Goal: Complete application form

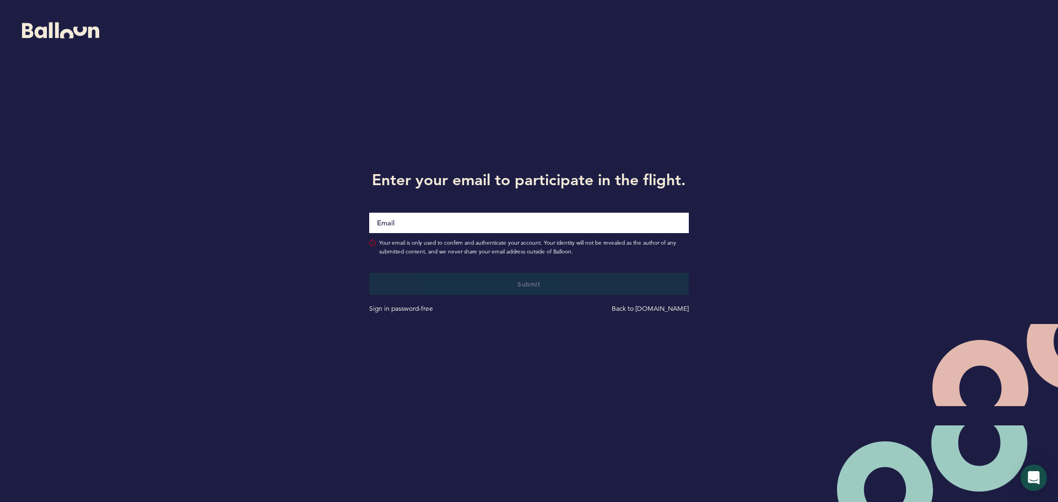
click at [548, 224] on input "Email" at bounding box center [529, 223] width 320 height 20
type input "[EMAIL_ADDRESS][DOMAIN_NAME]"
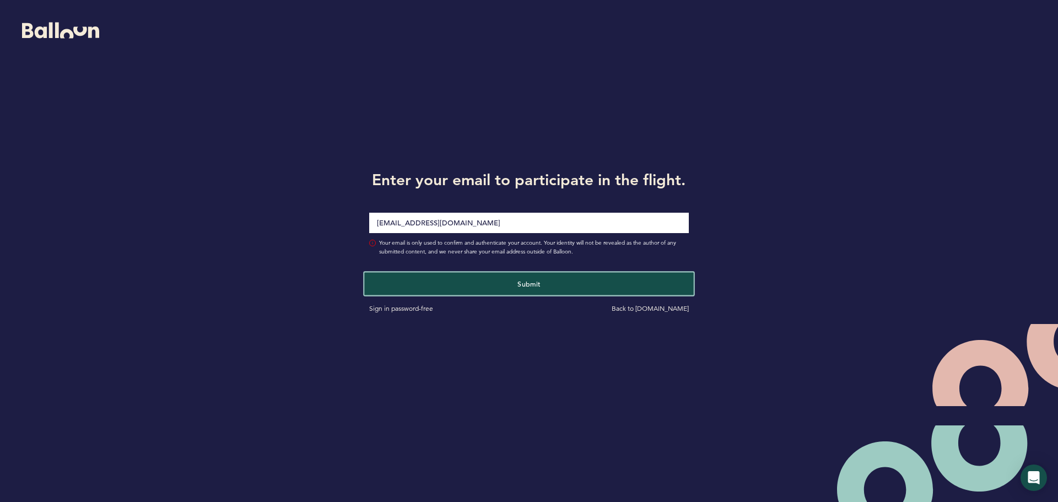
click at [591, 286] on button "Submit" at bounding box center [528, 283] width 329 height 23
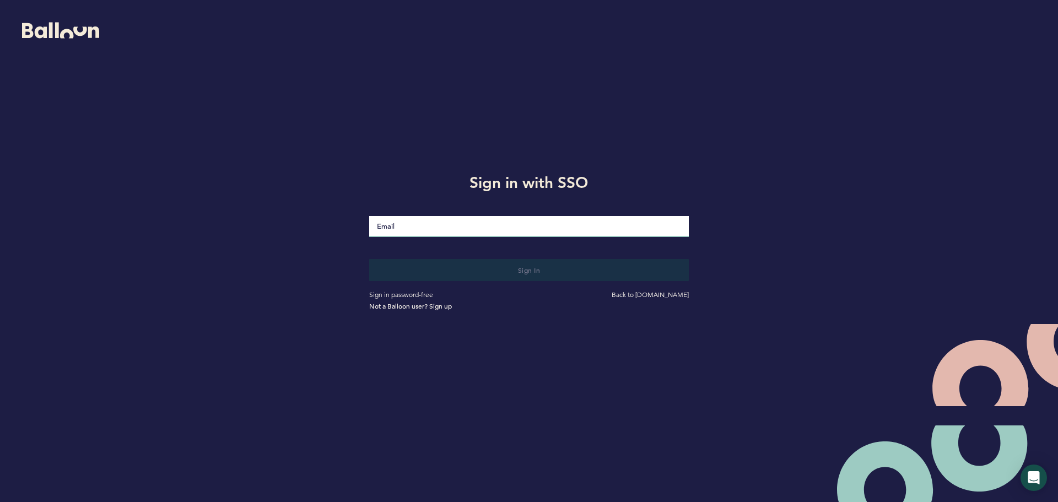
click at [464, 224] on input "Email" at bounding box center [529, 226] width 320 height 21
type input "[EMAIL_ADDRESS][DOMAIN_NAME]"
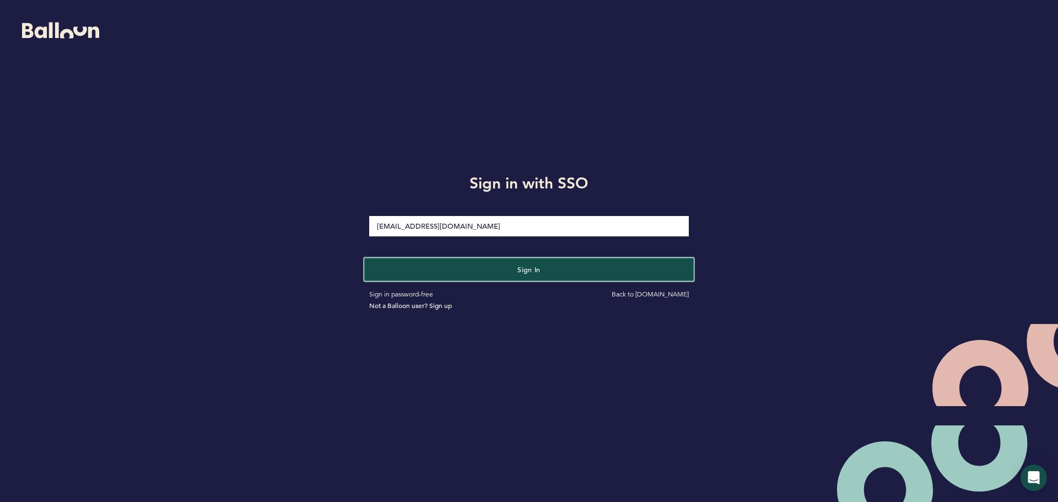
click at [561, 267] on button "Sign in" at bounding box center [528, 269] width 329 height 23
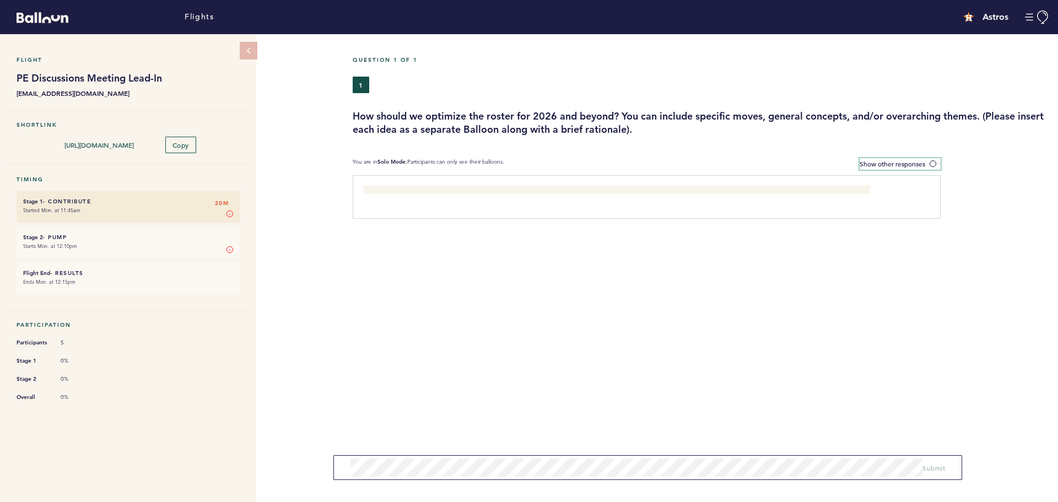
click at [935, 165] on label "Show other responses" at bounding box center [900, 164] width 81 height 12
click at [935, 162] on span at bounding box center [935, 163] width 11 height 3
click at [0, 0] on input "Show other responses" at bounding box center [0, 0] width 0 height 0
click at [935, 162] on span at bounding box center [935, 163] width 11 height 3
click at [0, 0] on input "Hide other responses" at bounding box center [0, 0] width 0 height 0
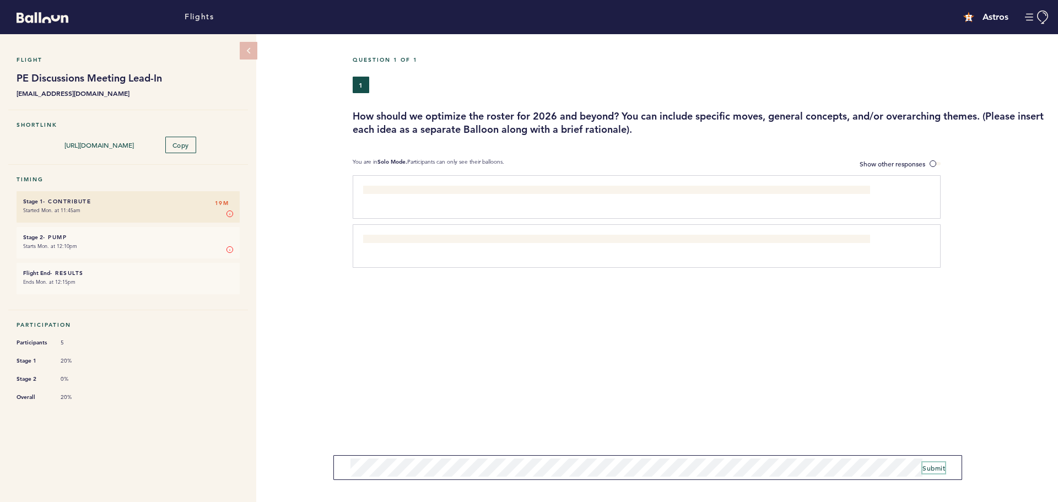
click at [933, 465] on span "Submit" at bounding box center [934, 468] width 23 height 9
click at [933, 165] on span at bounding box center [935, 163] width 11 height 3
click at [0, 0] on input "Show other responses" at bounding box center [0, 0] width 0 height 0
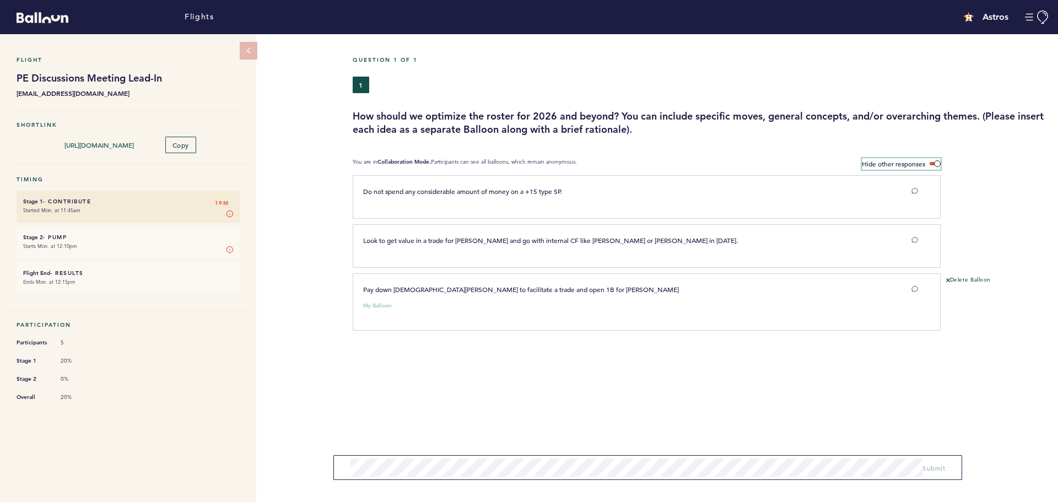
click at [938, 165] on span at bounding box center [935, 163] width 11 height 3
click at [0, 0] on input "Hide other responses" at bounding box center [0, 0] width 0 height 0
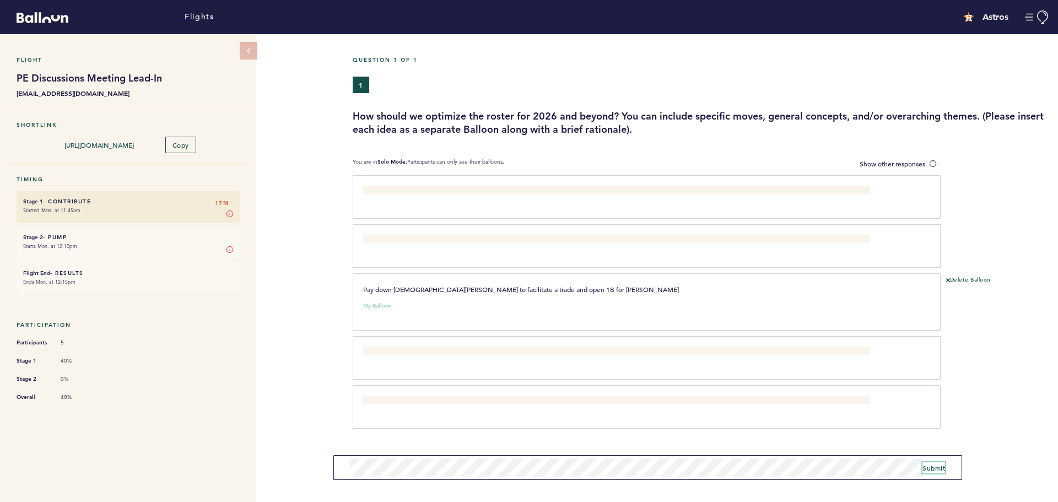
click at [930, 471] on span "Submit" at bounding box center [934, 468] width 23 height 9
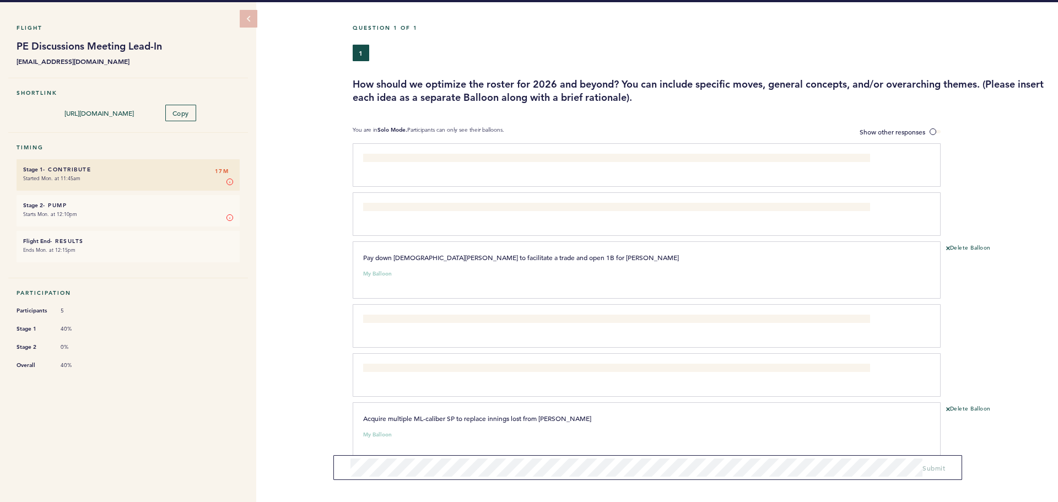
scroll to position [49, 0]
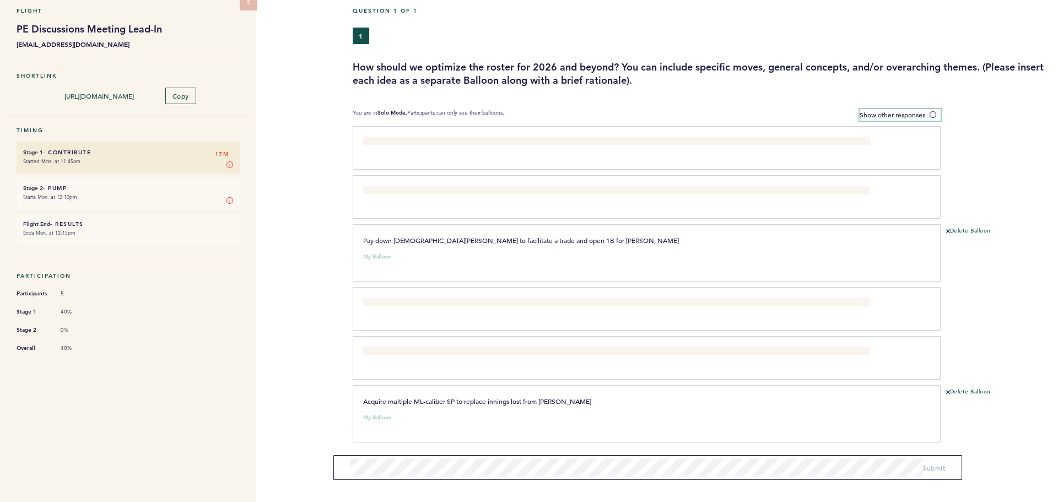
click at [932, 110] on label "Show other responses" at bounding box center [900, 115] width 81 height 12
click at [0, 0] on input "Show other responses" at bounding box center [0, 0] width 0 height 0
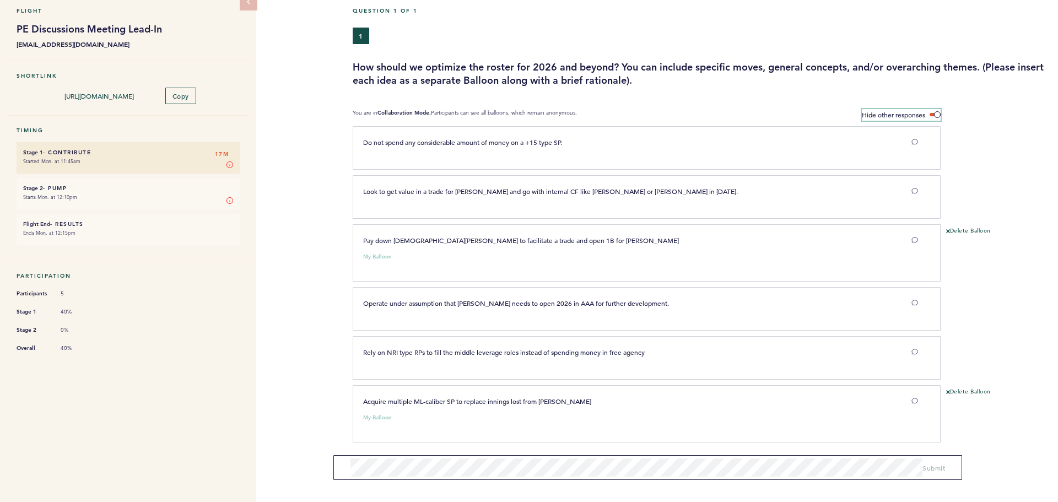
click at [933, 111] on label "Hide other responses" at bounding box center [901, 115] width 79 height 12
click at [0, 0] on input "Hide other responses" at bounding box center [0, 0] width 0 height 0
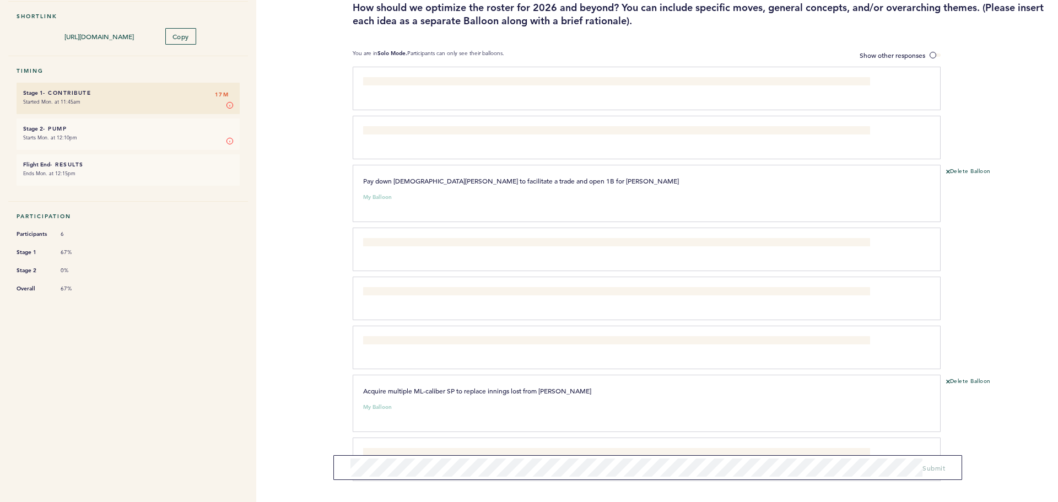
scroll to position [147, 0]
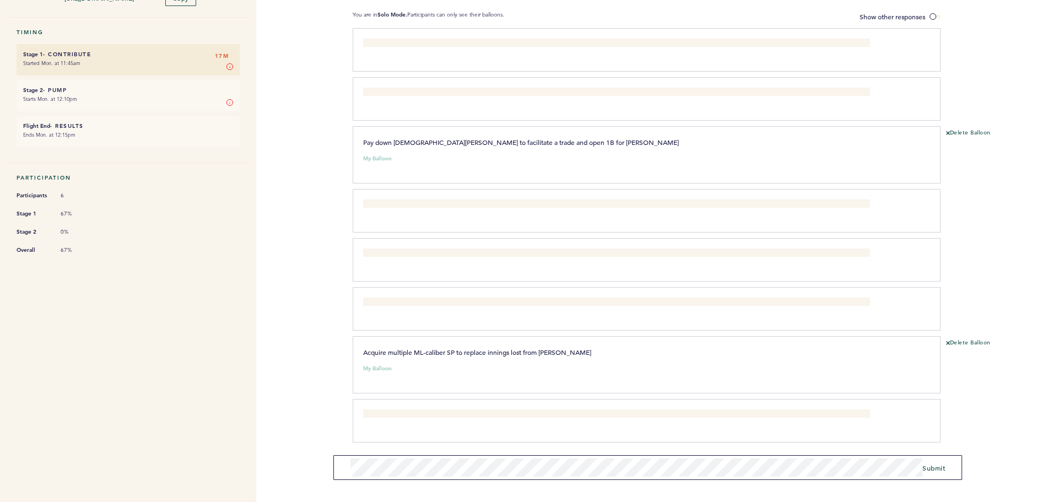
click at [928, 474] on form "Submit" at bounding box center [647, 467] width 629 height 25
click at [929, 466] on span "Submit" at bounding box center [934, 468] width 23 height 9
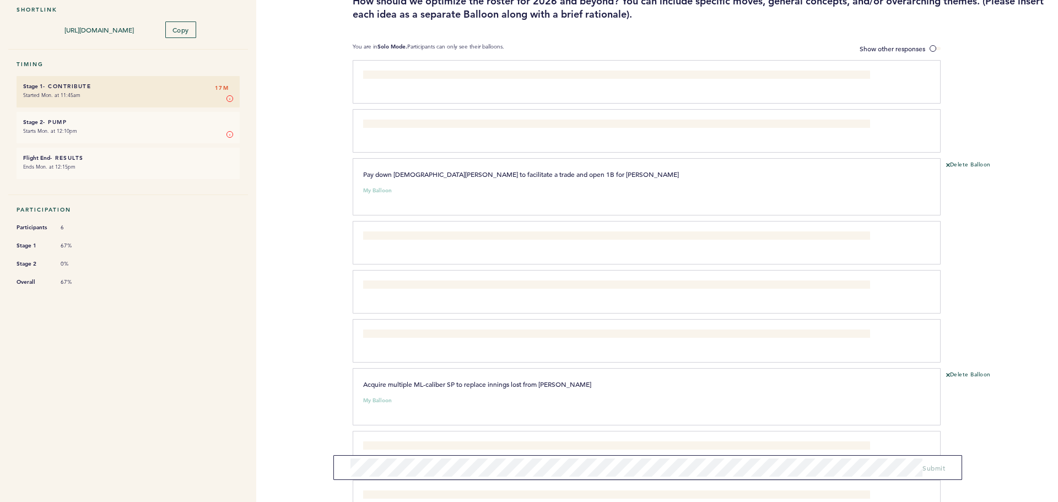
scroll to position [0, 0]
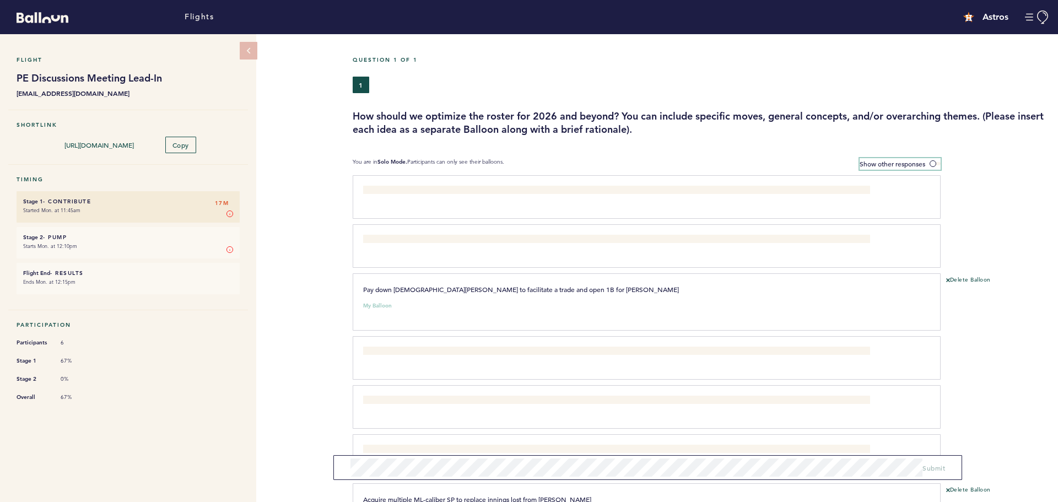
click at [934, 162] on span at bounding box center [935, 163] width 11 height 3
click at [0, 0] on input "Show other responses" at bounding box center [0, 0] width 0 height 0
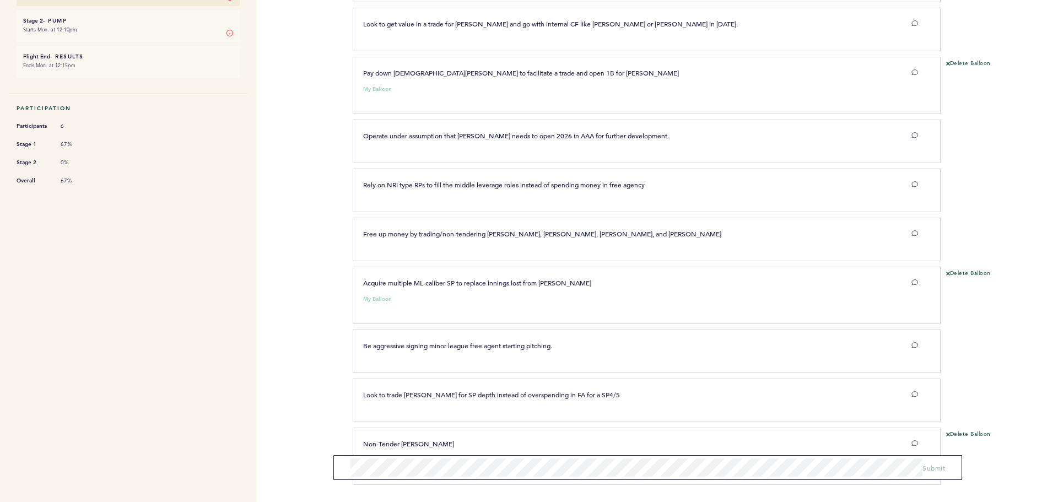
scroll to position [259, 0]
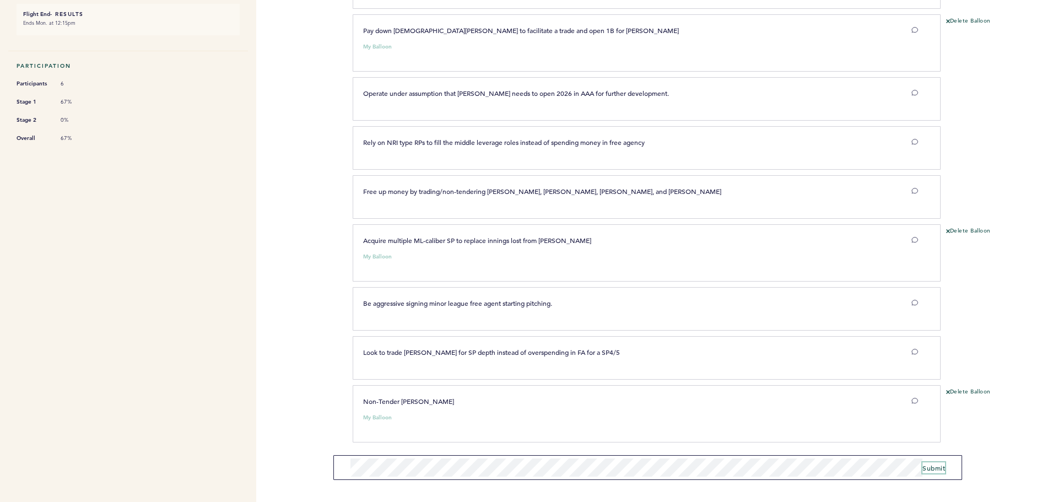
click at [942, 468] on span "Submit" at bounding box center [934, 468] width 23 height 9
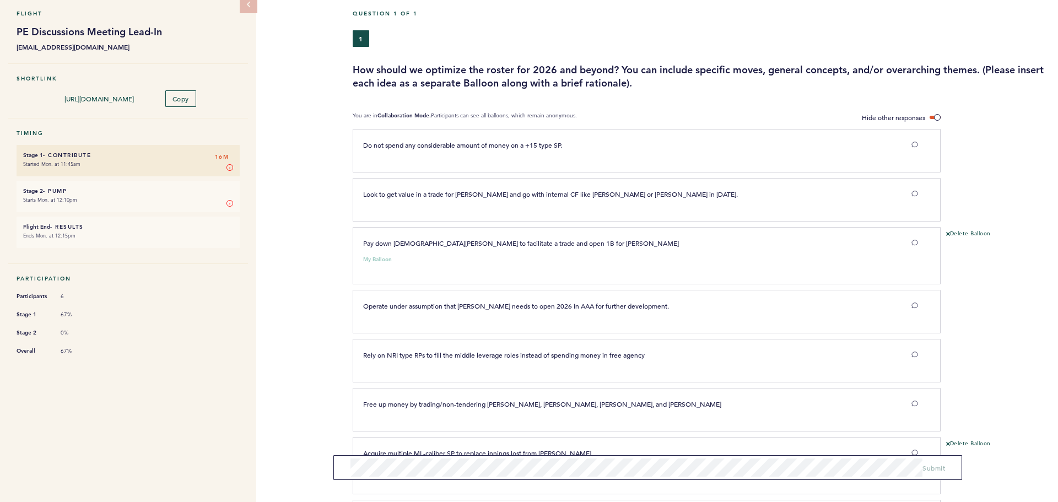
scroll to position [0, 0]
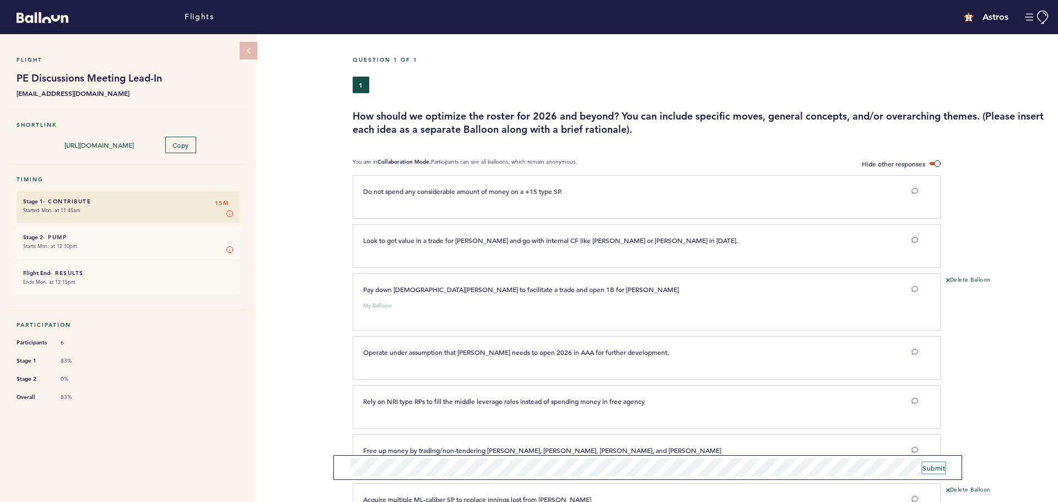
click at [938, 467] on span "Submit" at bounding box center [934, 468] width 23 height 9
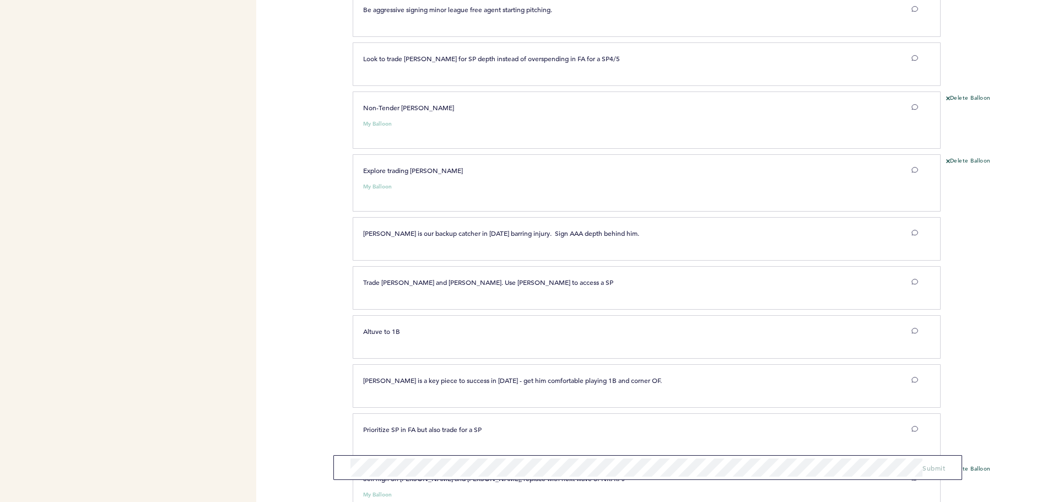
scroll to position [630, 0]
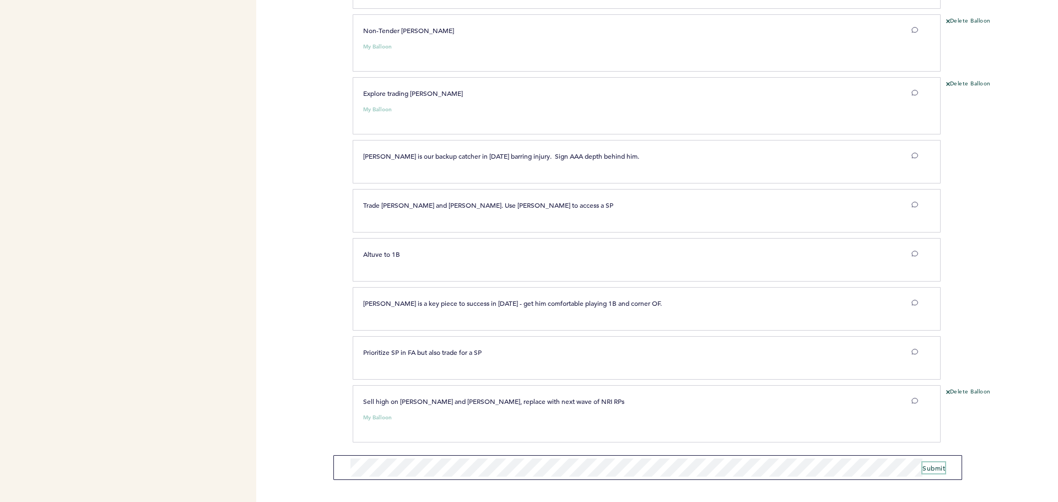
click at [938, 468] on span "Submit" at bounding box center [934, 468] width 23 height 9
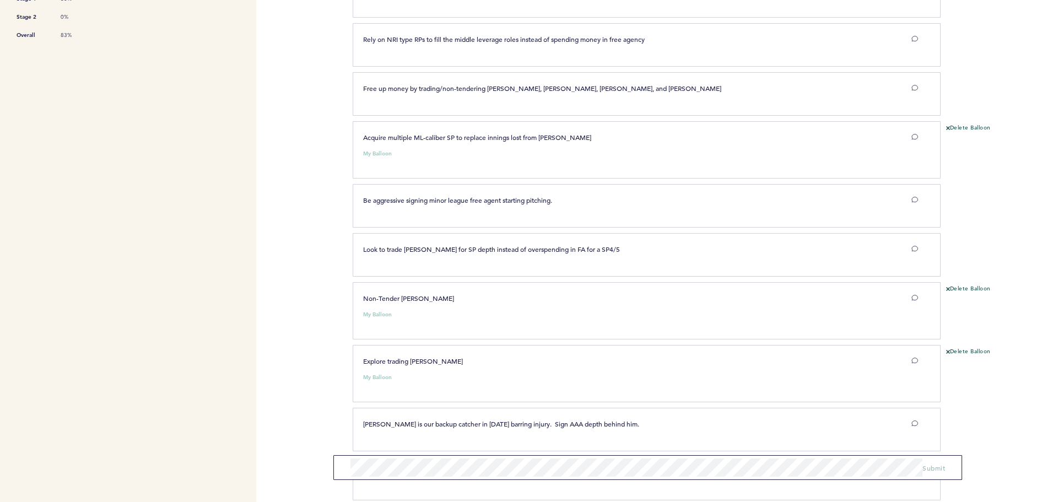
scroll to position [0, 0]
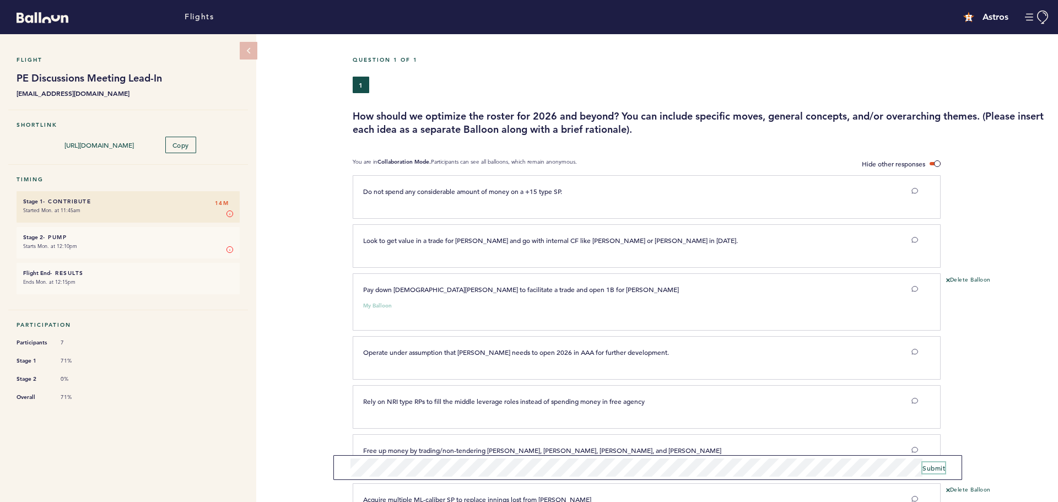
click at [934, 471] on span "Submit" at bounding box center [934, 468] width 23 height 9
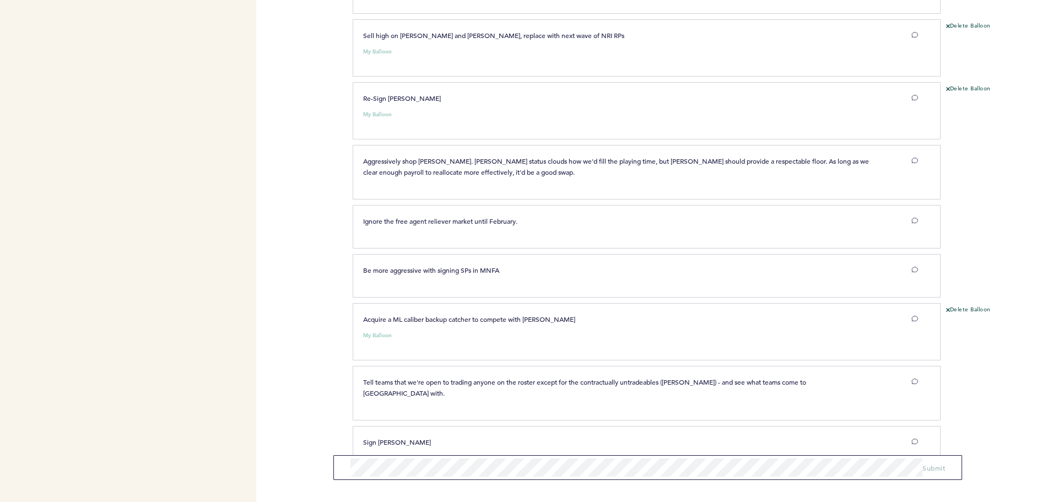
scroll to position [1012, 0]
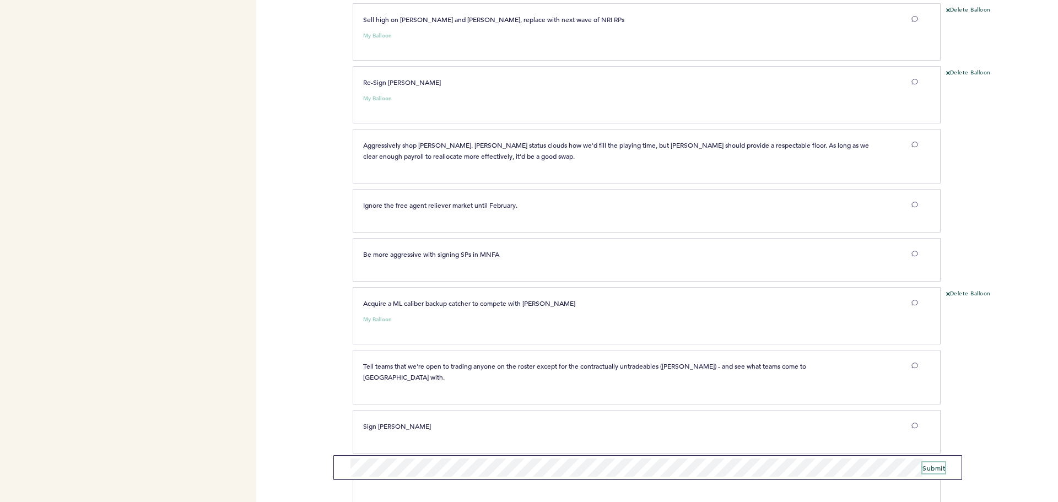
click at [935, 469] on span "Submit" at bounding box center [934, 468] width 23 height 9
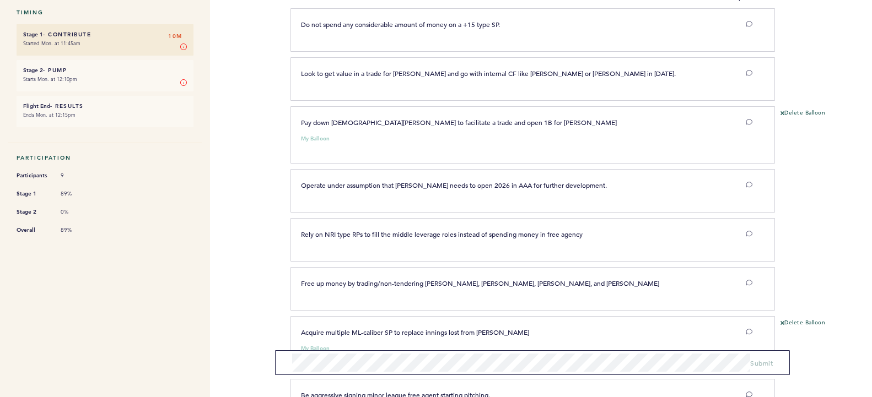
scroll to position [0, 0]
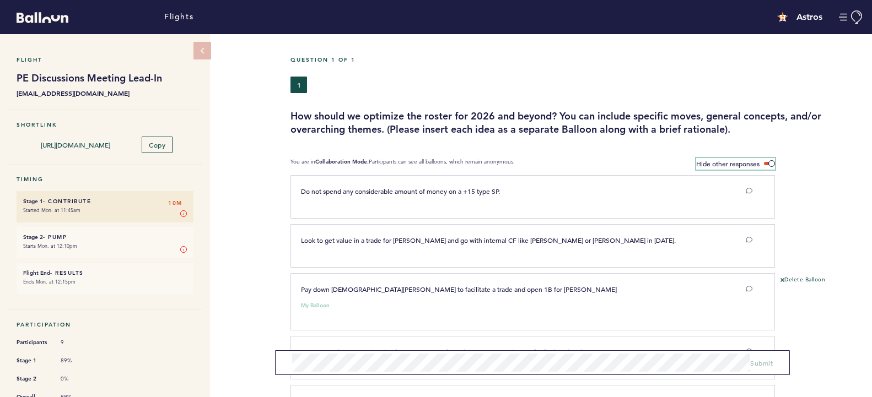
click at [769, 163] on span at bounding box center [769, 163] width 11 height 3
click at [0, 0] on input "Hide other responses" at bounding box center [0, 0] width 0 height 0
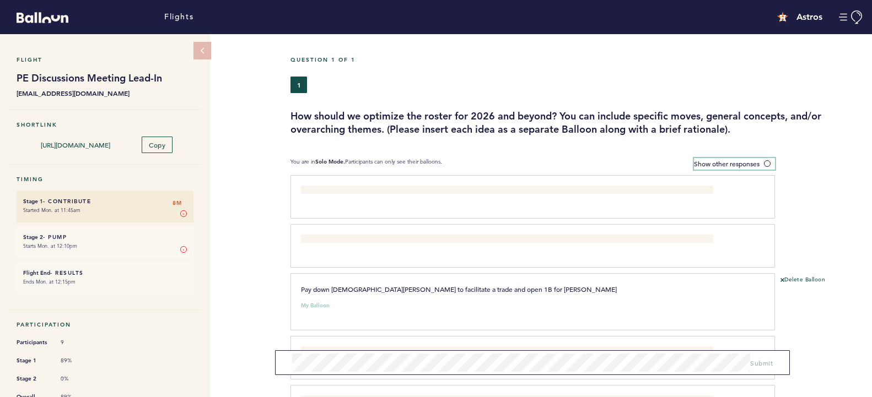
click at [771, 166] on label "Show other responses" at bounding box center [734, 164] width 81 height 12
click at [0, 0] on input "Show other responses" at bounding box center [0, 0] width 0 height 0
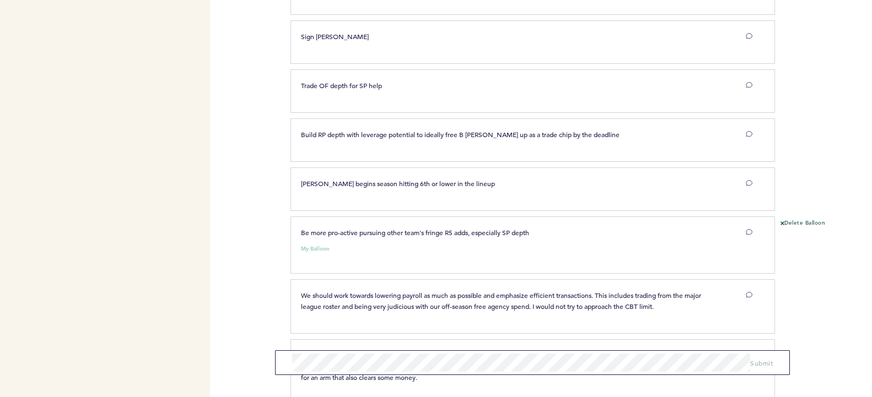
scroll to position [1714, 0]
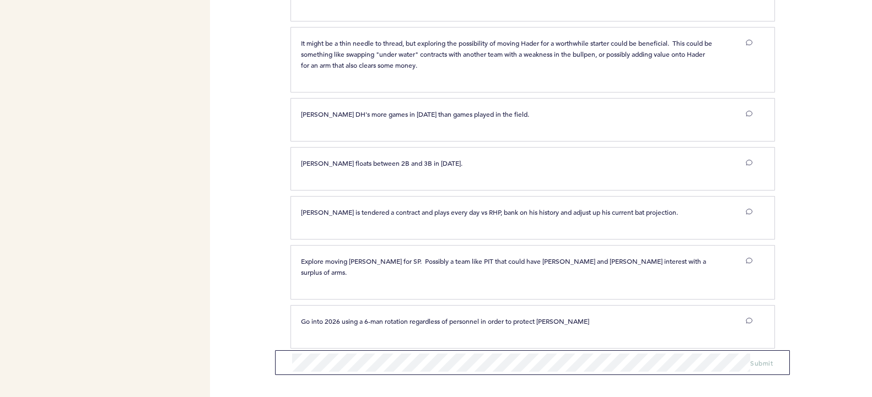
click at [771, 166] on div "[PERSON_NAME] floats between 2B and 3B in [DATE]. clear submit" at bounding box center [533, 169] width 485 height 44
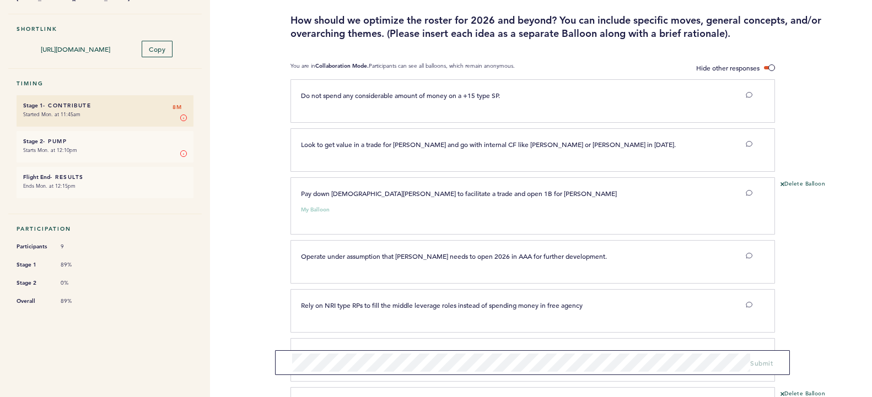
scroll to position [0, 0]
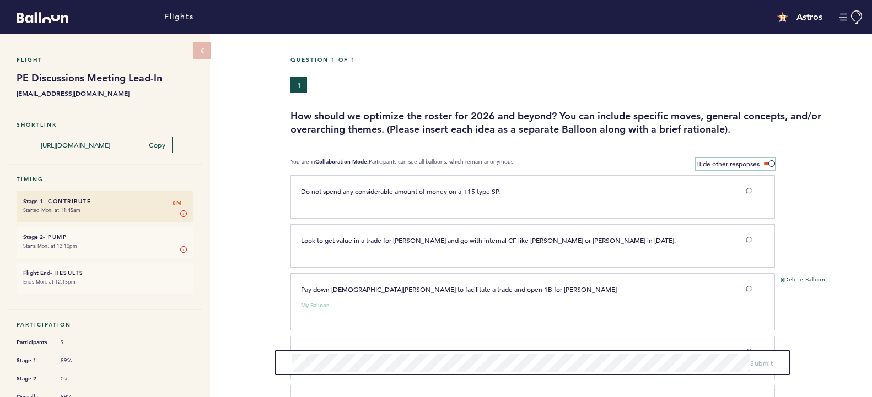
click at [771, 163] on span at bounding box center [769, 163] width 11 height 3
click at [0, 0] on input "Hide other responses" at bounding box center [0, 0] width 0 height 0
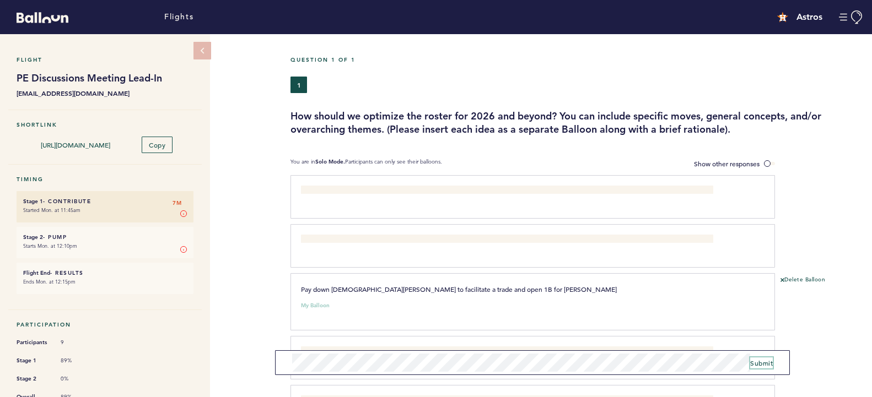
click at [762, 361] on span "Submit" at bounding box center [761, 363] width 23 height 9
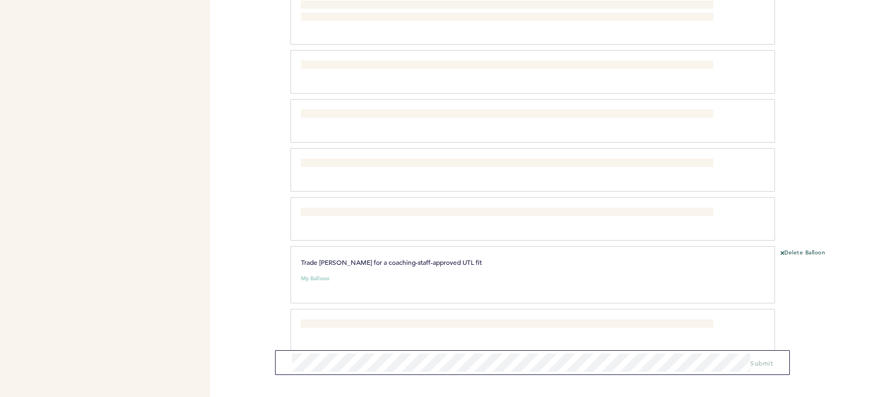
scroll to position [1973, 0]
click at [761, 366] on span "Submit" at bounding box center [761, 363] width 23 height 9
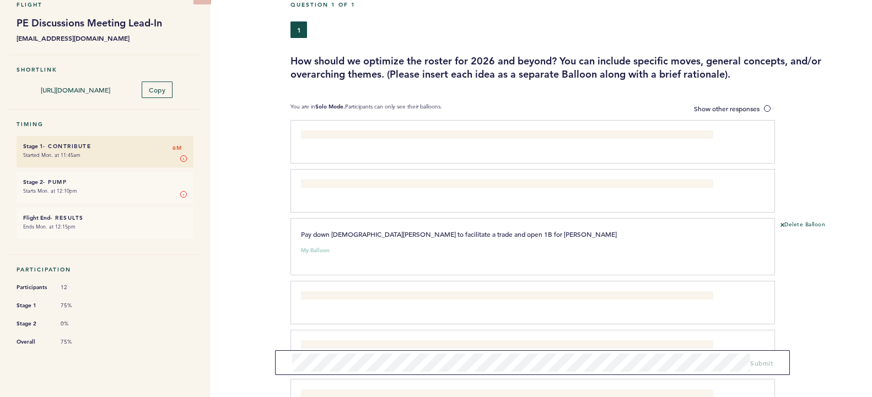
scroll to position [0, 0]
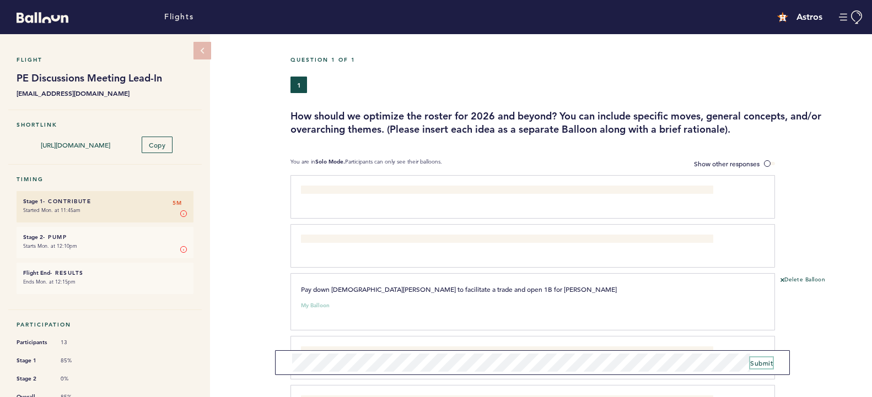
click at [761, 362] on span "Submit" at bounding box center [761, 363] width 23 height 9
click at [774, 162] on span at bounding box center [769, 163] width 11 height 3
click at [0, 0] on input "Show other responses" at bounding box center [0, 0] width 0 height 0
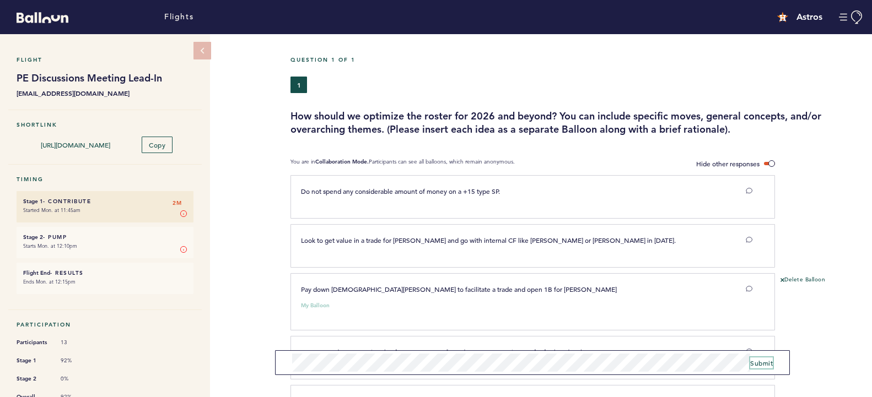
click at [760, 361] on span "Submit" at bounding box center [761, 363] width 23 height 9
click at [771, 162] on span at bounding box center [769, 163] width 11 height 3
click at [0, 0] on input "Hide other responses" at bounding box center [0, 0] width 0 height 0
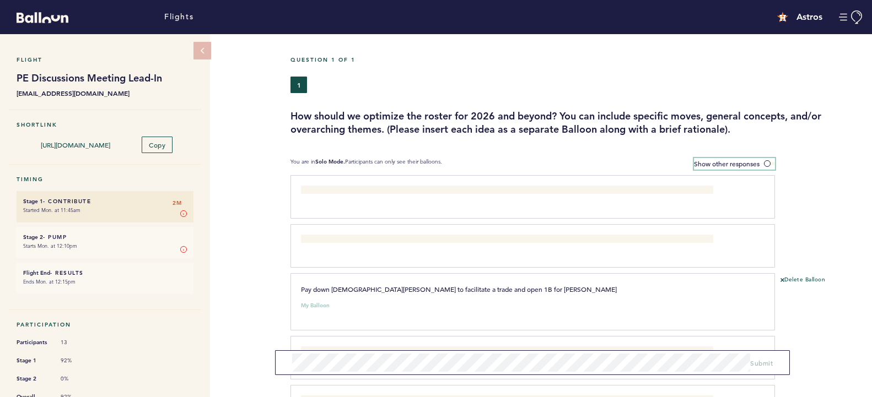
click at [768, 164] on span at bounding box center [769, 163] width 11 height 3
click at [0, 0] on input "Show other responses" at bounding box center [0, 0] width 0 height 0
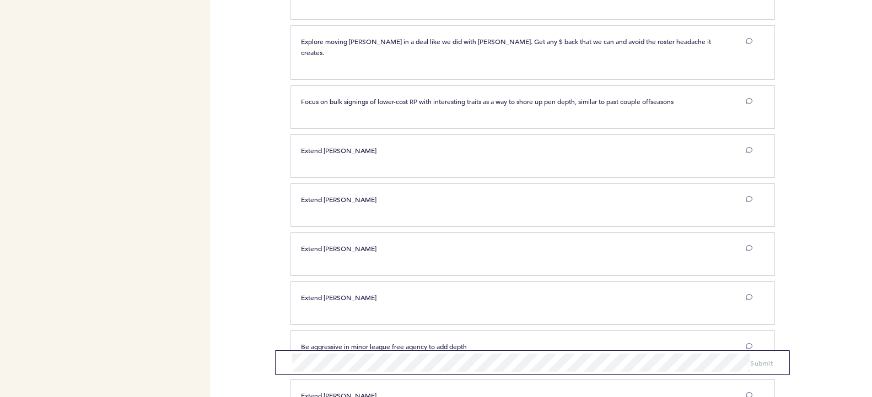
scroll to position [3523, 0]
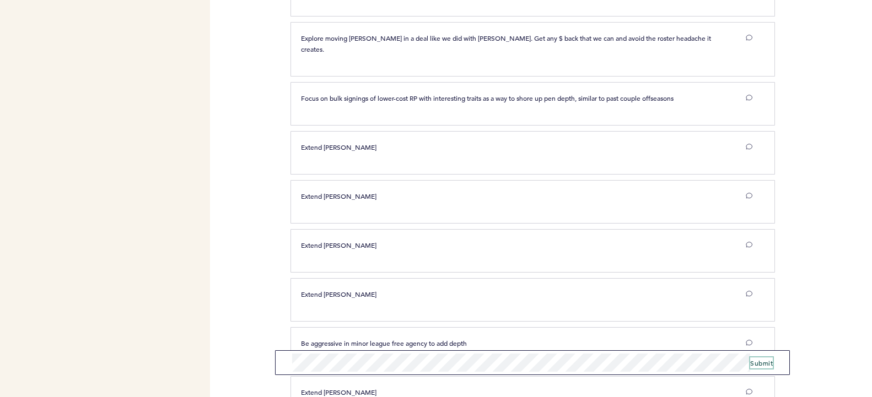
click at [762, 361] on span "Submit" at bounding box center [761, 363] width 23 height 9
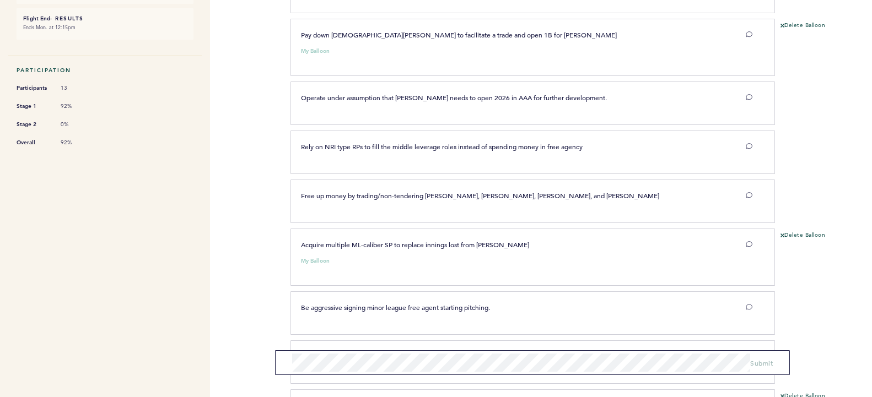
scroll to position [0, 0]
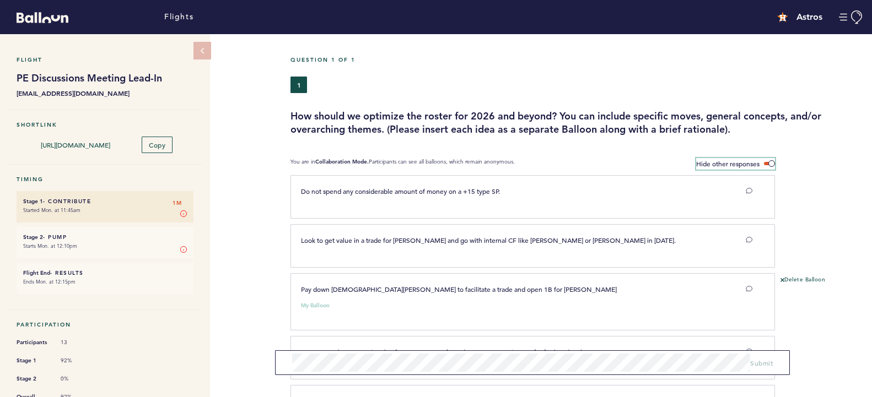
click at [772, 163] on span at bounding box center [769, 163] width 11 height 3
click at [0, 0] on input "Hide other responses" at bounding box center [0, 0] width 0 height 0
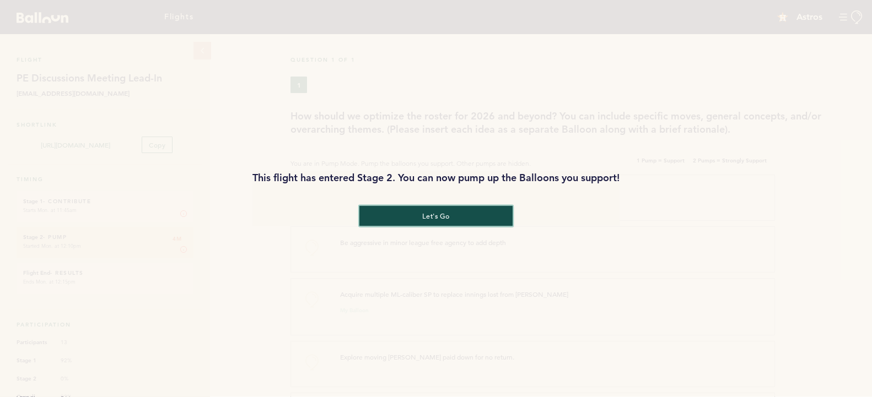
click at [440, 215] on button "let's go" at bounding box center [435, 216] width 153 height 20
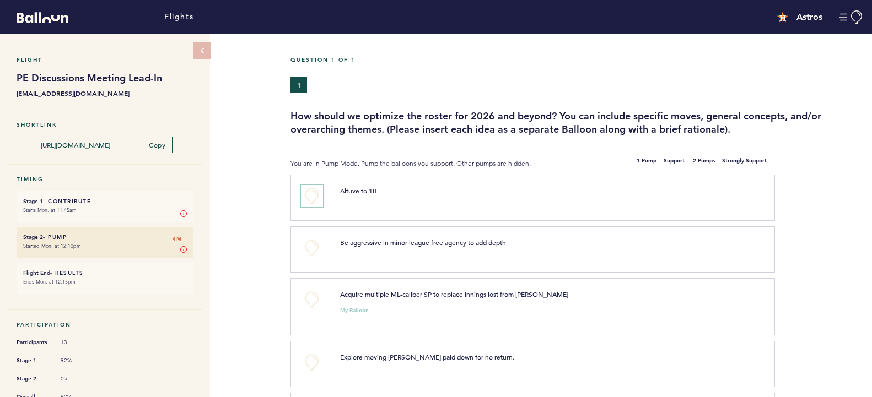
click at [309, 197] on button "+0" at bounding box center [312, 196] width 22 height 22
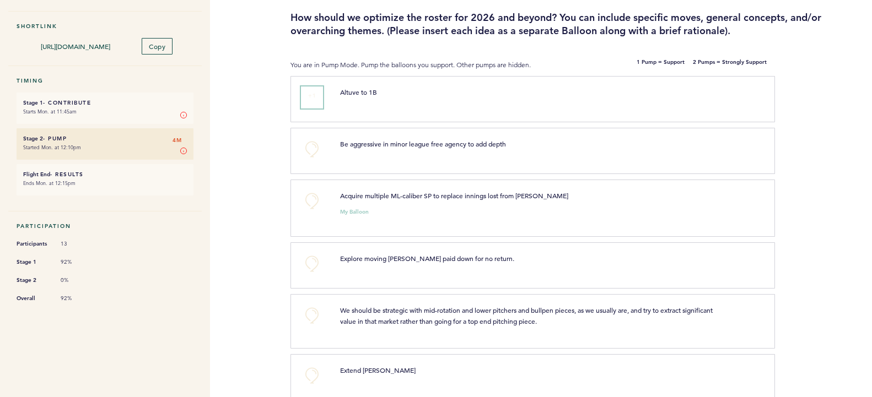
scroll to position [99, 0]
click at [310, 145] on button "+0" at bounding box center [312, 149] width 22 height 22
click at [310, 145] on span "+1" at bounding box center [312, 147] width 8 height 11
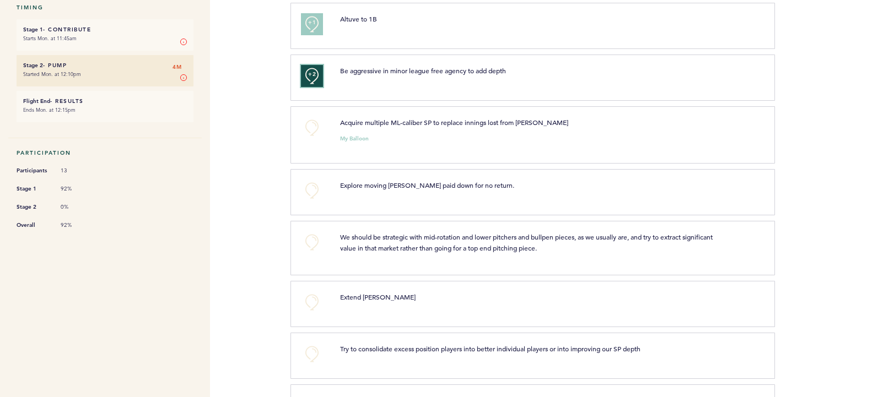
scroll to position [173, 0]
click at [308, 128] on button "+0" at bounding box center [312, 127] width 22 height 22
click at [308, 128] on button "+1" at bounding box center [312, 127] width 22 height 22
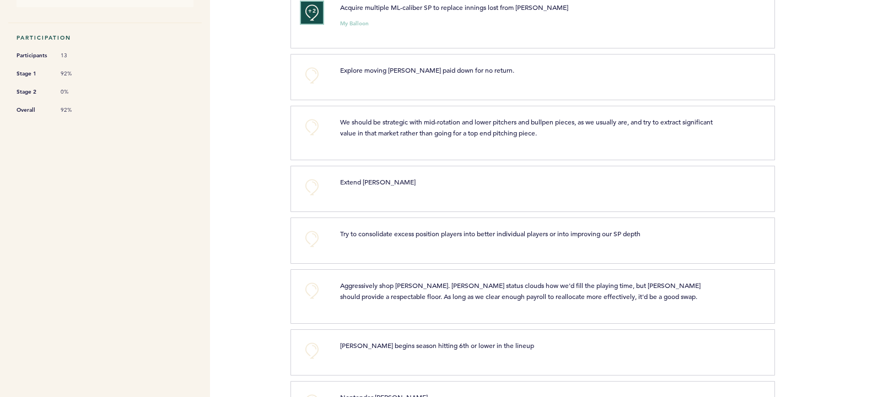
scroll to position [288, 0]
click at [309, 75] on button "+0" at bounding box center [312, 75] width 22 height 22
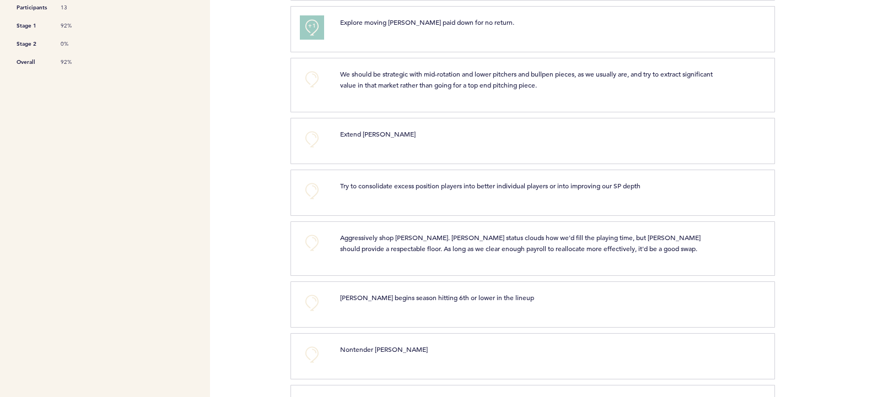
scroll to position [336, 0]
click at [310, 136] on button "+0" at bounding box center [312, 138] width 22 height 22
click at [310, 136] on span "+1" at bounding box center [312, 136] width 8 height 11
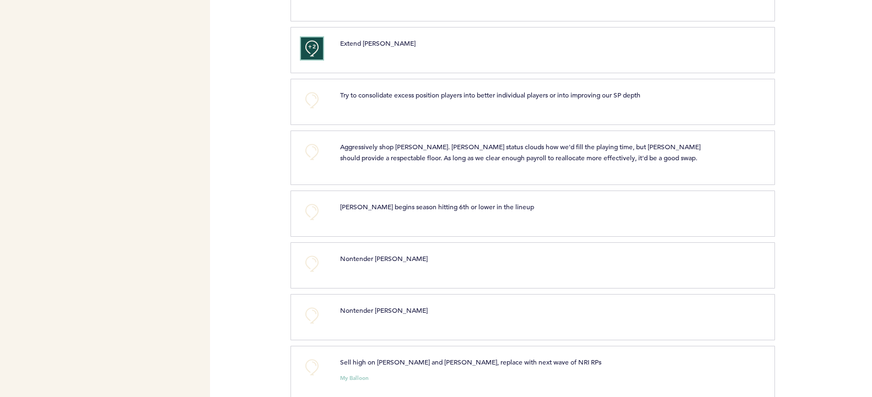
scroll to position [427, 0]
click at [307, 98] on button "+0" at bounding box center [312, 100] width 22 height 22
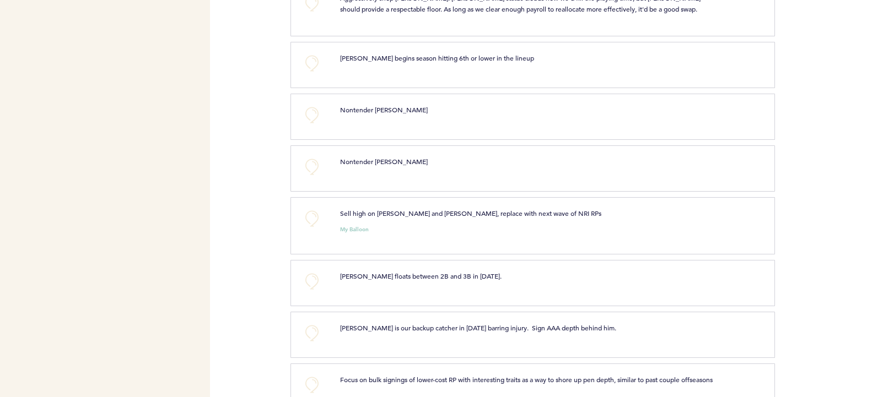
scroll to position [575, 0]
click at [309, 110] on button "+0" at bounding box center [312, 115] width 22 height 22
click at [309, 110] on span "+1" at bounding box center [312, 112] width 8 height 11
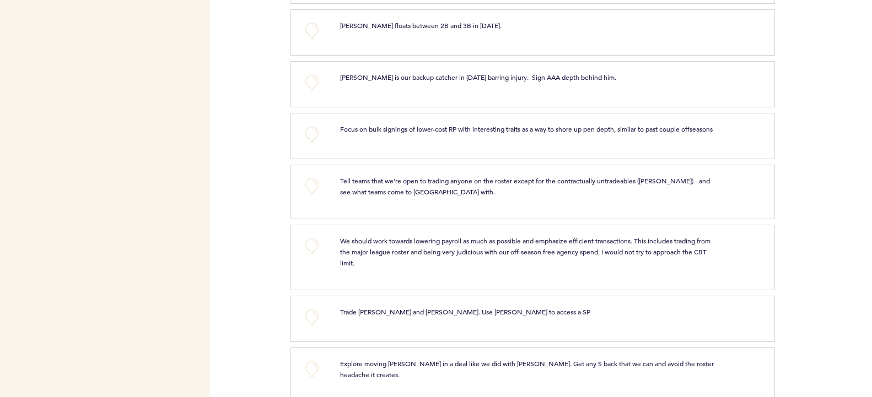
scroll to position [826, 0]
click at [309, 133] on button "+0" at bounding box center [312, 134] width 22 height 22
click at [0, 0] on span "+0" at bounding box center [0, 0] width 0 height 0
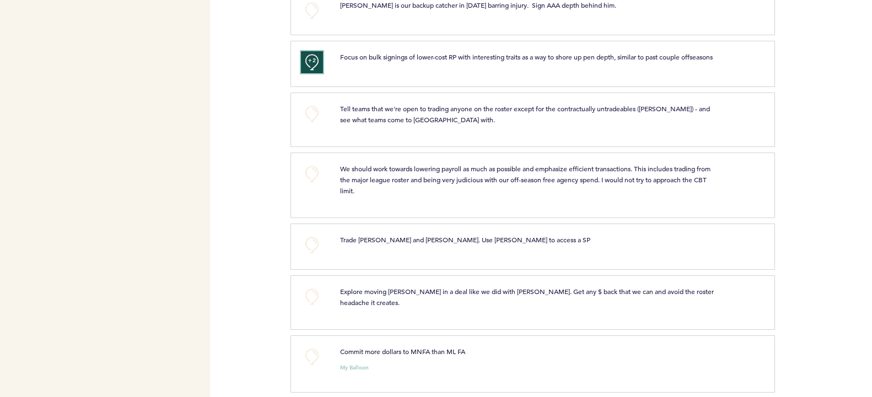
scroll to position [898, 0]
click at [308, 121] on button "+0" at bounding box center [312, 114] width 22 height 22
click at [308, 118] on span "+1" at bounding box center [312, 112] width 8 height 11
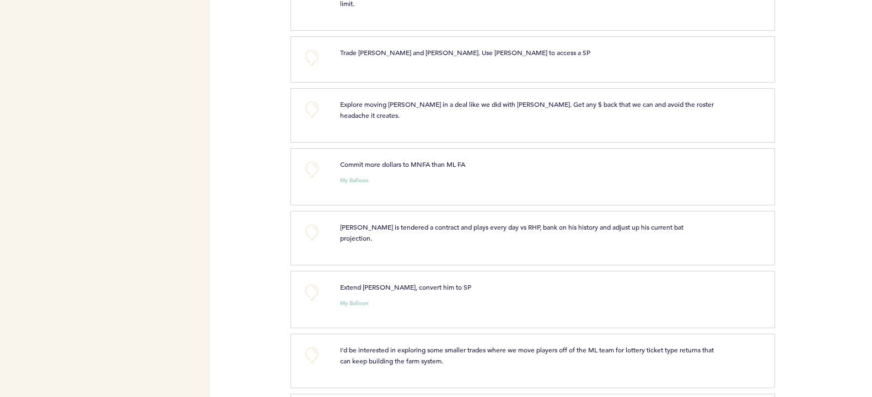
scroll to position [1089, 0]
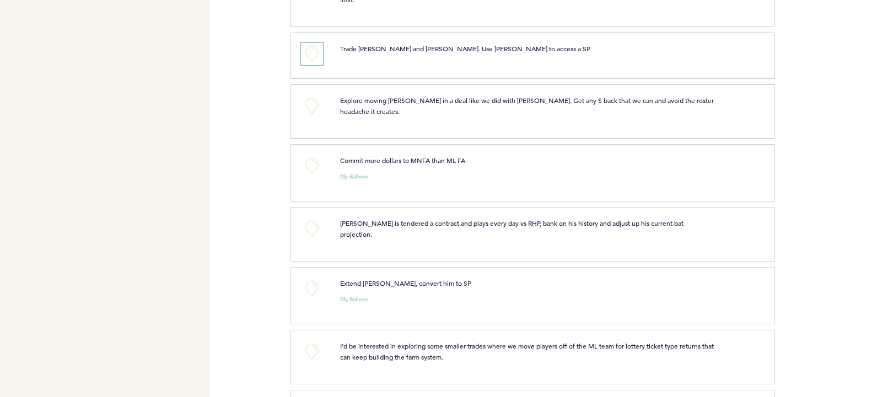
click at [308, 62] on button "+0" at bounding box center [312, 54] width 22 height 22
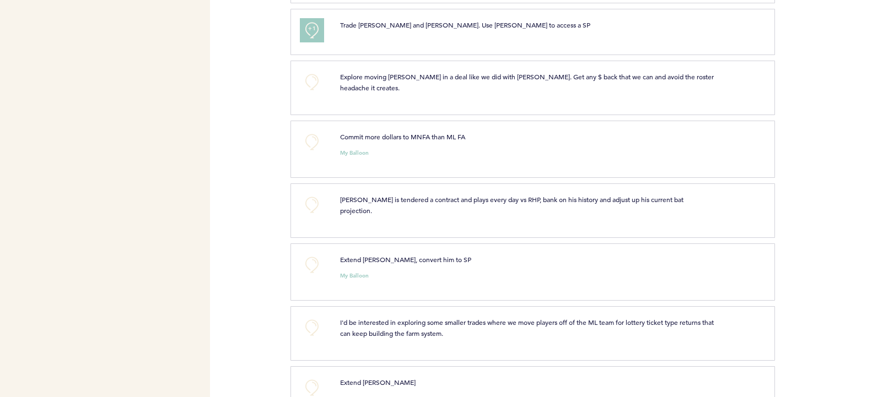
scroll to position [1113, 0]
click at [309, 93] on button "+0" at bounding box center [312, 82] width 22 height 22
click at [309, 93] on button "+1" at bounding box center [312, 82] width 22 height 22
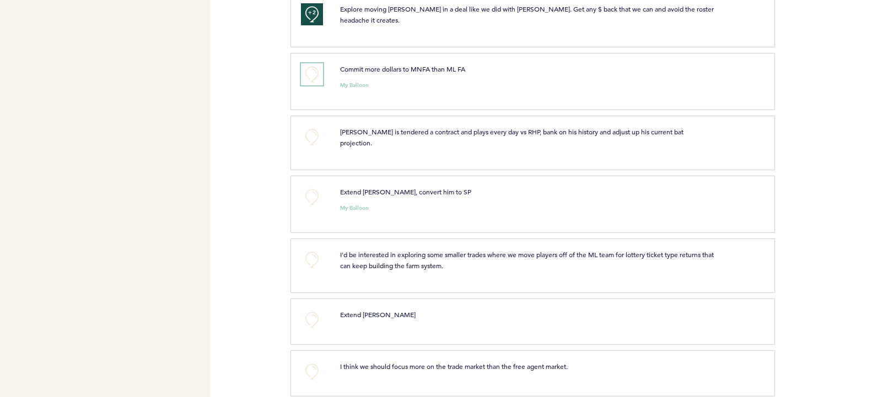
click at [306, 82] on button "+0" at bounding box center [312, 74] width 22 height 22
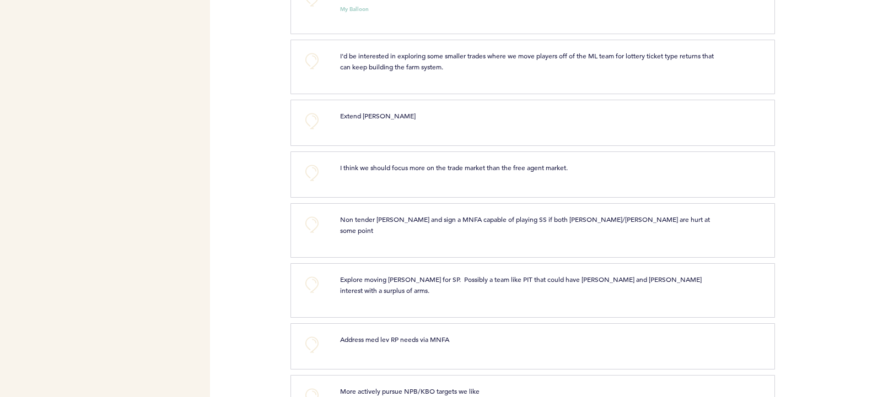
scroll to position [1382, 0]
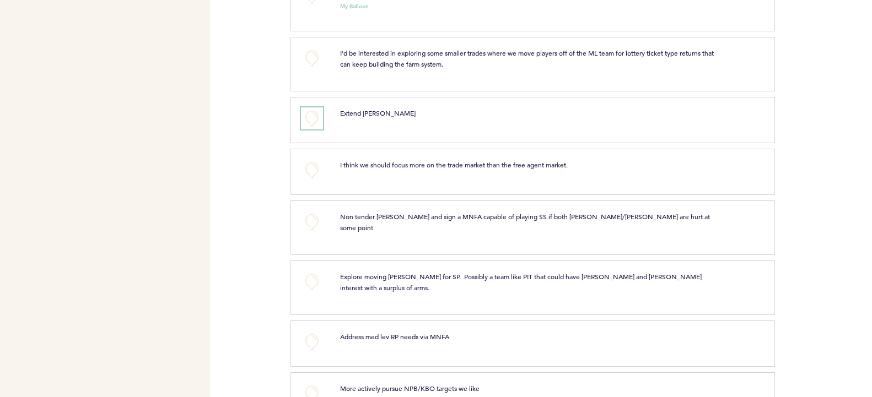
click at [311, 116] on button "+0" at bounding box center [312, 118] width 22 height 22
click at [311, 116] on span "+1" at bounding box center [312, 116] width 8 height 11
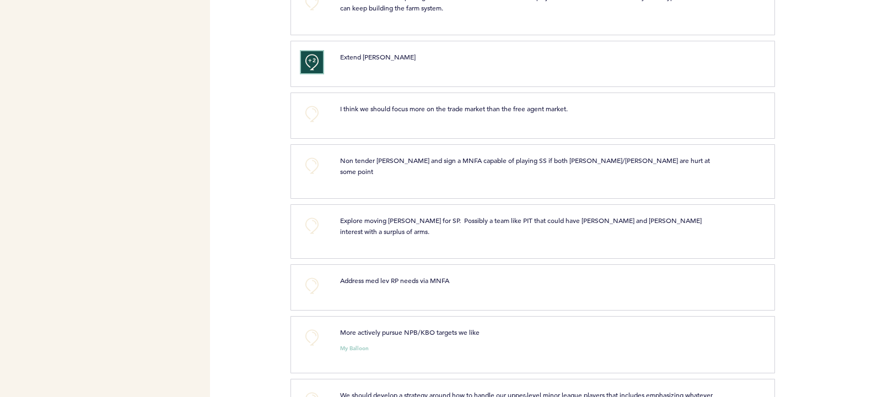
scroll to position [1440, 0]
click at [309, 106] on button "+0" at bounding box center [312, 112] width 22 height 22
click at [309, 106] on span "+1" at bounding box center [312, 110] width 8 height 11
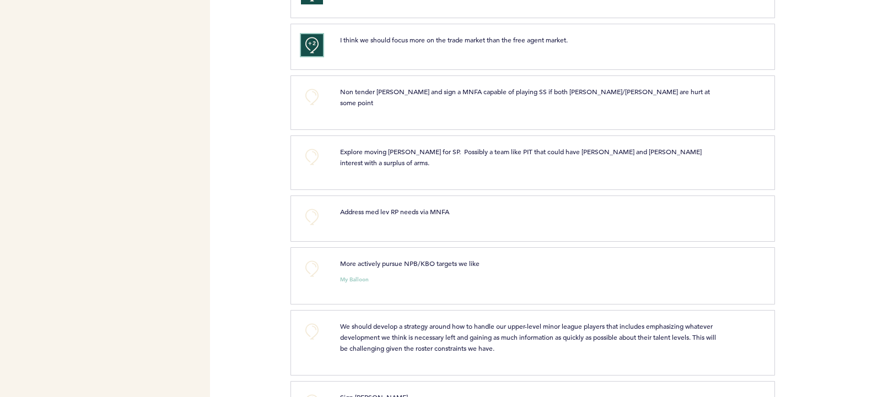
scroll to position [1508, 0]
click at [309, 94] on button "+0" at bounding box center [312, 96] width 22 height 22
click at [309, 94] on span "+1" at bounding box center [312, 94] width 8 height 11
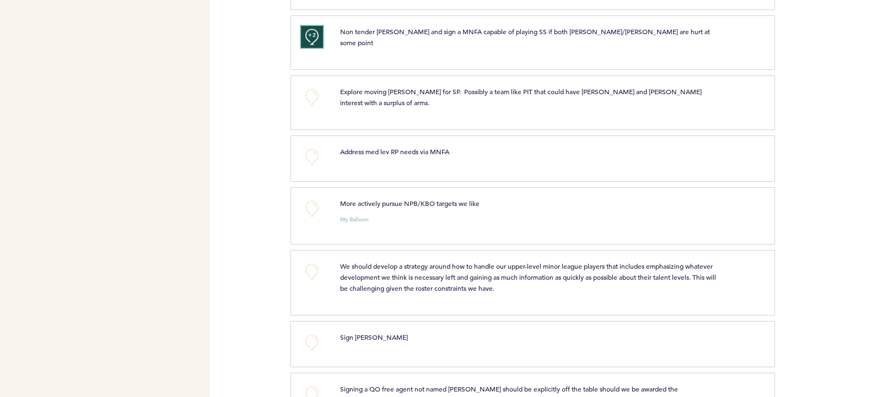
scroll to position [1568, 0]
click at [309, 87] on button "+0" at bounding box center [312, 96] width 22 height 22
click at [309, 89] on span "+1" at bounding box center [312, 94] width 8 height 11
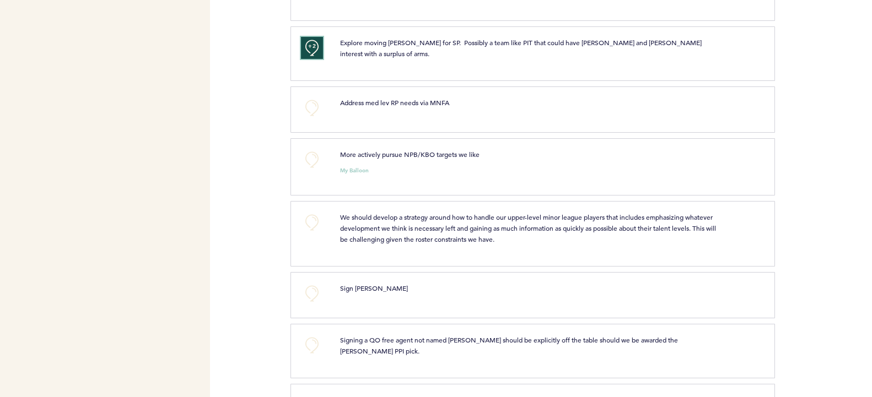
scroll to position [1626, 0]
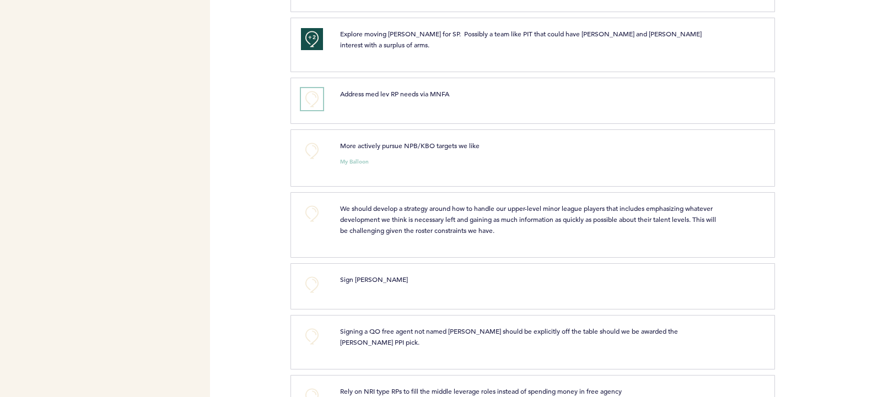
click at [309, 88] on button "+0" at bounding box center [312, 99] width 22 height 22
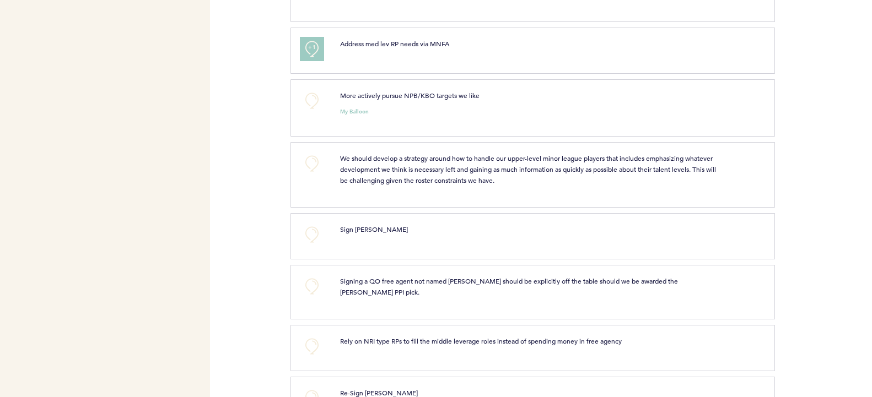
scroll to position [1676, 0]
click at [309, 89] on button "+0" at bounding box center [312, 100] width 22 height 22
click at [309, 93] on span "+1" at bounding box center [312, 98] width 8 height 11
click at [308, 39] on button "+1" at bounding box center [312, 48] width 22 height 22
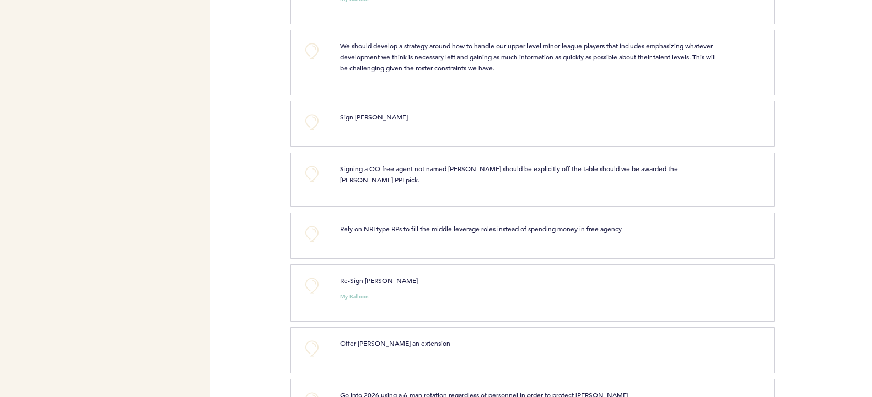
scroll to position [1789, 0]
click at [313, 39] on button "+0" at bounding box center [312, 50] width 22 height 22
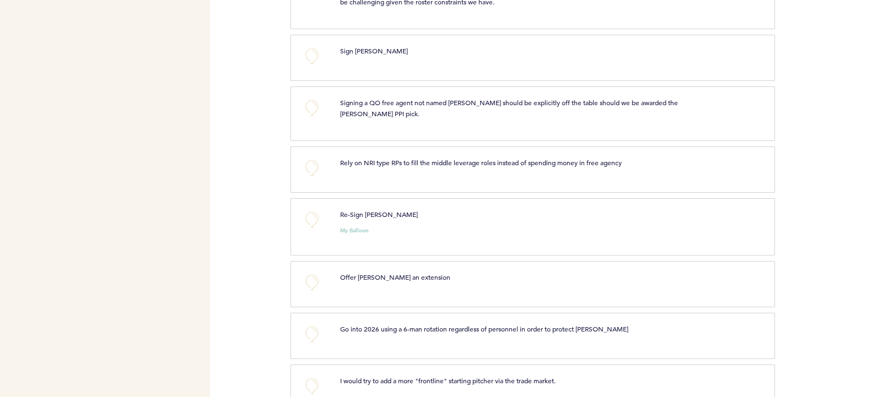
scroll to position [1855, 0]
click at [314, 45] on button "+0" at bounding box center [312, 56] width 22 height 22
click at [0, 0] on span "+0" at bounding box center [0, 0] width 0 height 0
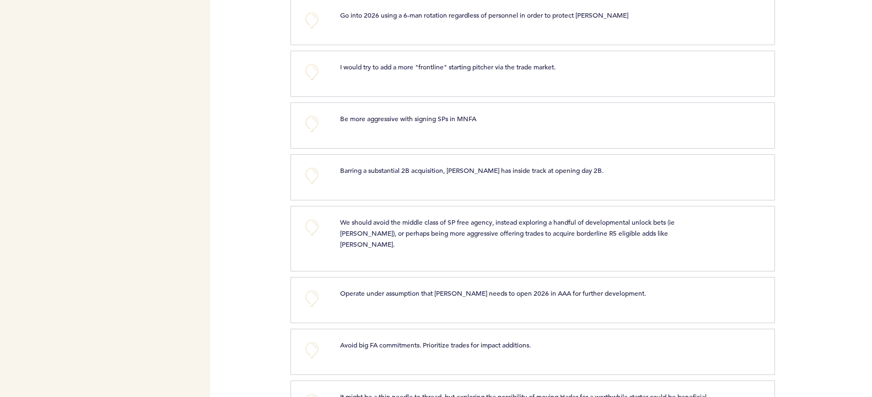
scroll to position [2171, 0]
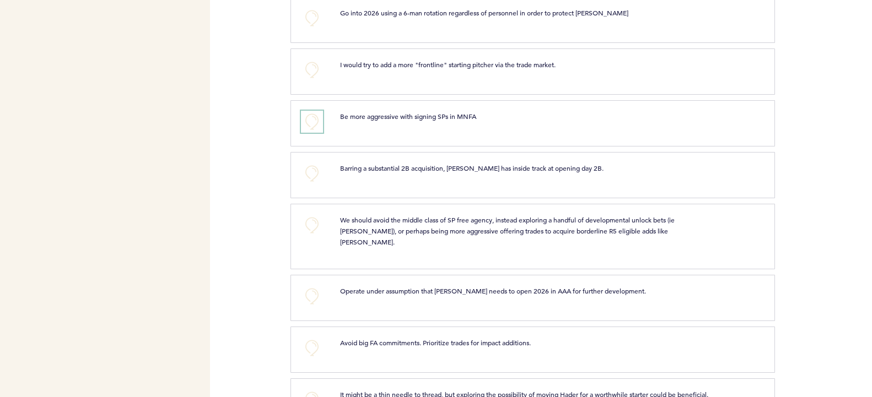
click at [305, 111] on button "+0" at bounding box center [312, 122] width 22 height 22
click at [305, 111] on button "+1" at bounding box center [312, 122] width 22 height 22
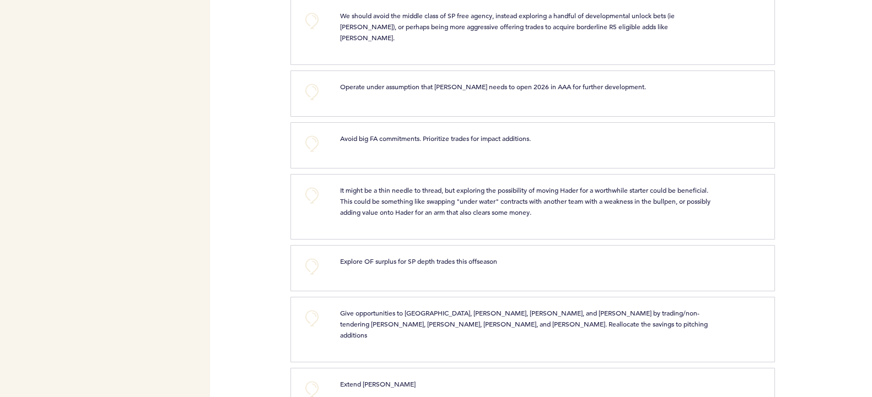
scroll to position [2376, 0]
click at [311, 132] on button "+0" at bounding box center [312, 143] width 22 height 22
click at [311, 136] on span "+1" at bounding box center [312, 141] width 8 height 11
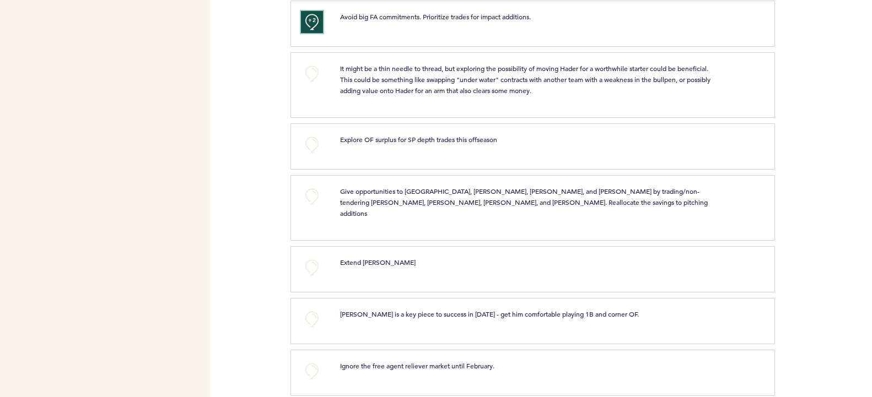
scroll to position [2498, 0]
click at [311, 133] on button "+0" at bounding box center [312, 144] width 22 height 22
click at [311, 133] on button "+1" at bounding box center [312, 144] width 22 height 22
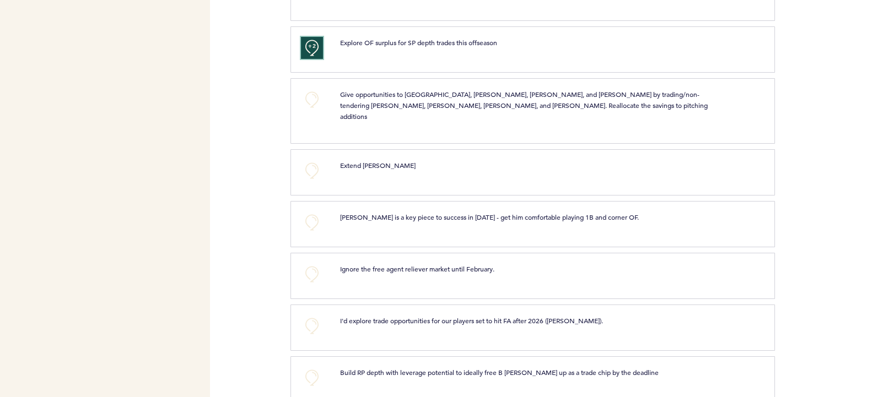
scroll to position [2595, 0]
click at [311, 159] on button "+0" at bounding box center [312, 170] width 22 height 22
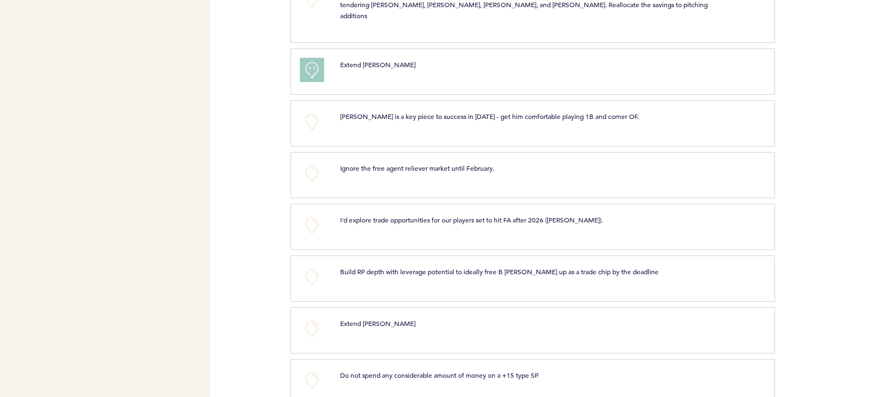
scroll to position [2703, 0]
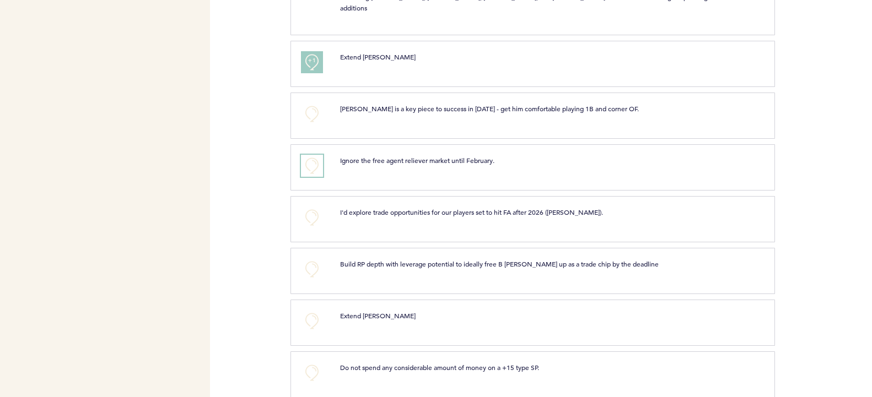
click at [311, 155] on button "+0" at bounding box center [312, 166] width 22 height 22
click at [311, 159] on span "+1" at bounding box center [312, 164] width 8 height 11
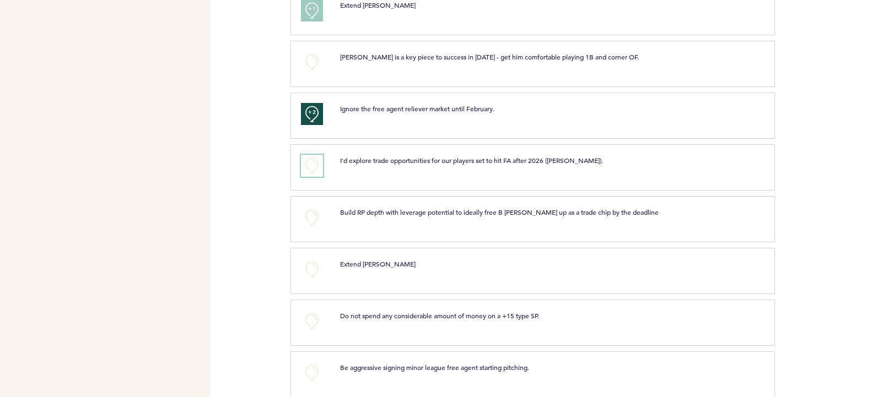
click at [309, 155] on button "+0" at bounding box center [312, 166] width 22 height 22
click at [309, 159] on span "+1" at bounding box center [312, 164] width 8 height 11
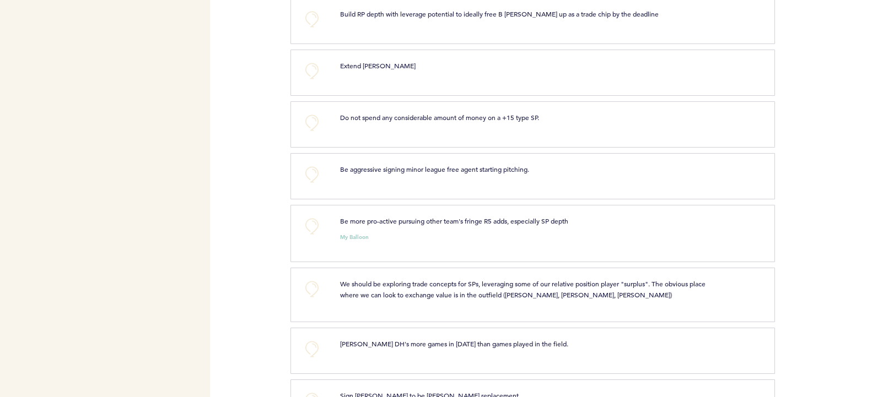
scroll to position [2954, 0]
click at [312, 163] on button "+0" at bounding box center [312, 174] width 22 height 22
click at [312, 167] on span "+1" at bounding box center [312, 172] width 8 height 11
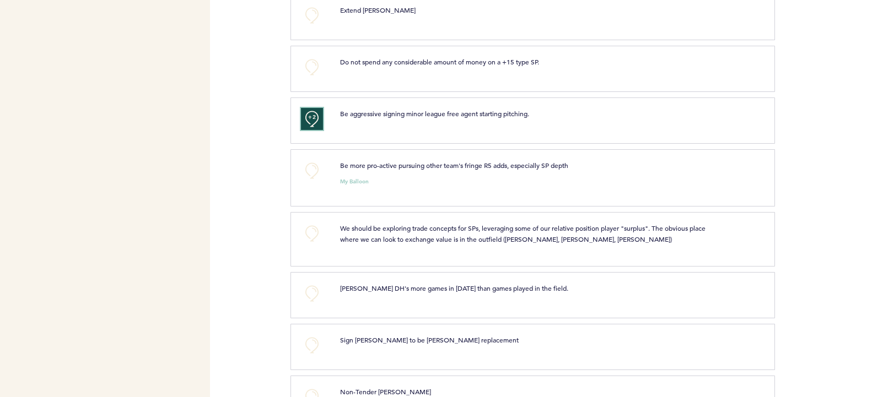
scroll to position [3010, 0]
click at [312, 159] on button "+0" at bounding box center [312, 170] width 22 height 22
click at [0, 0] on span "+0" at bounding box center [0, 0] width 0 height 0
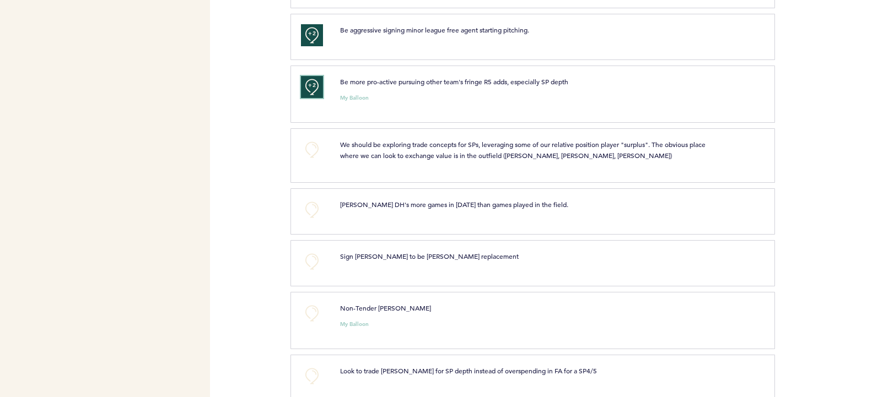
scroll to position [3093, 0]
click at [311, 138] on button "+0" at bounding box center [312, 149] width 22 height 22
click at [311, 142] on span "+1" at bounding box center [312, 147] width 8 height 11
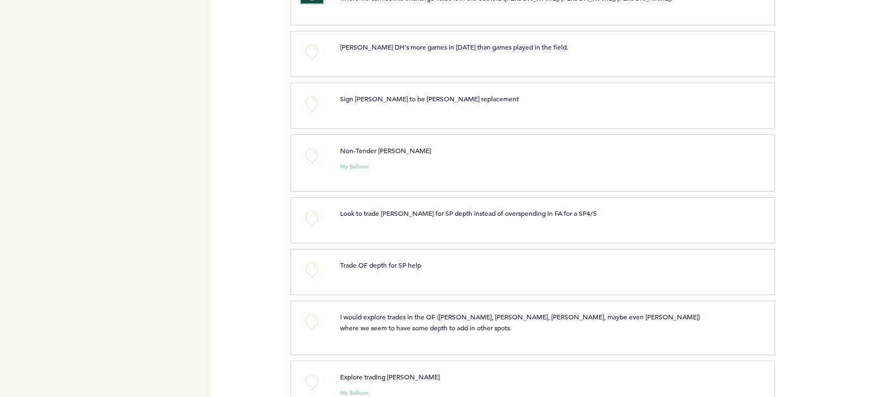
scroll to position [3252, 0]
click at [311, 143] on button "+0" at bounding box center [312, 154] width 22 height 22
click at [311, 147] on span "+1" at bounding box center [312, 152] width 8 height 11
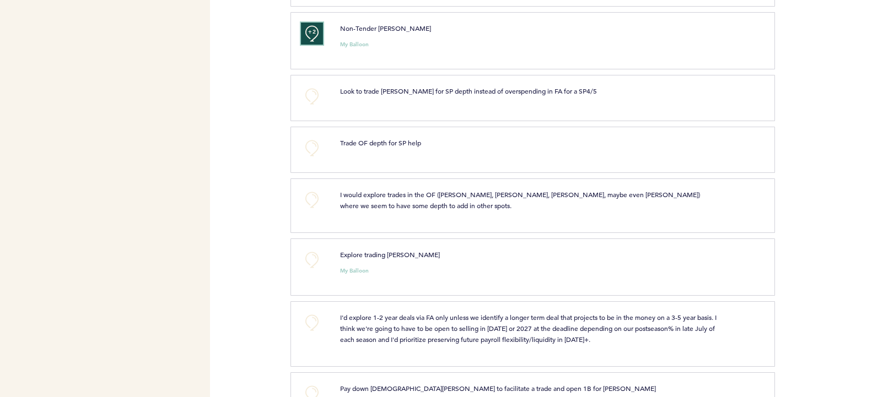
scroll to position [3382, 0]
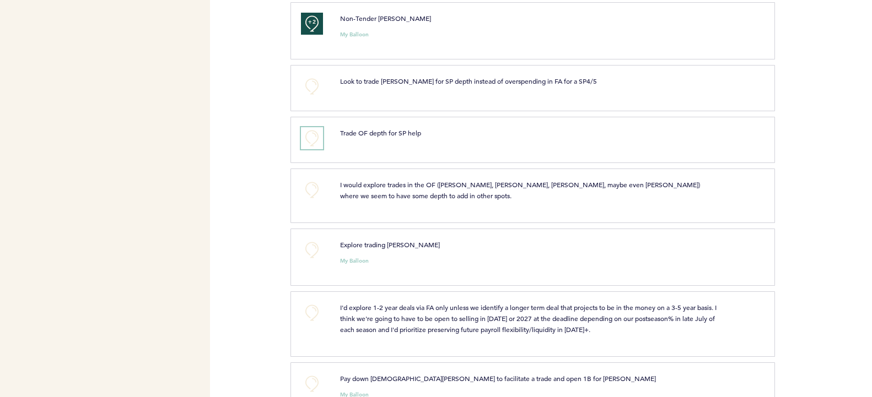
click at [311, 127] on button "+0" at bounding box center [312, 138] width 22 height 22
click at [311, 127] on button "+1" at bounding box center [312, 138] width 22 height 22
click at [311, 179] on button "+0" at bounding box center [312, 190] width 22 height 22
click at [311, 183] on span "+1" at bounding box center [312, 188] width 8 height 11
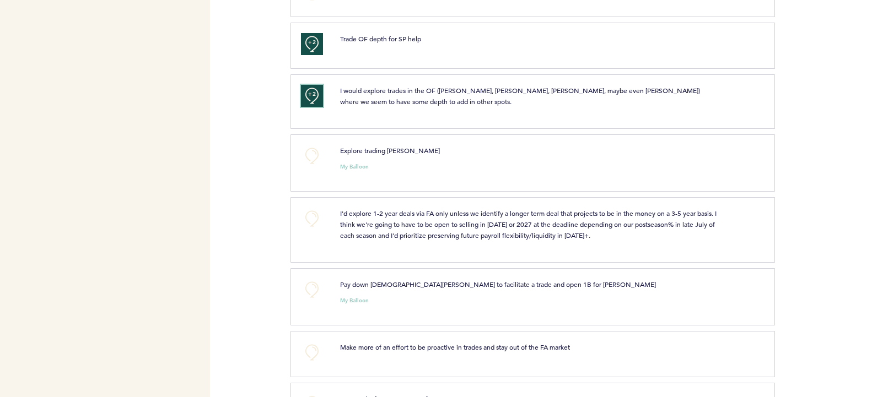
scroll to position [3503, 0]
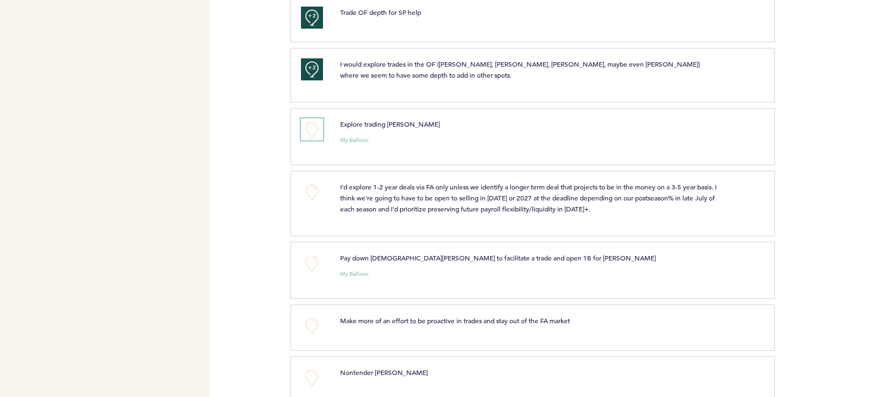
click at [312, 119] on button "+0" at bounding box center [312, 130] width 22 height 22
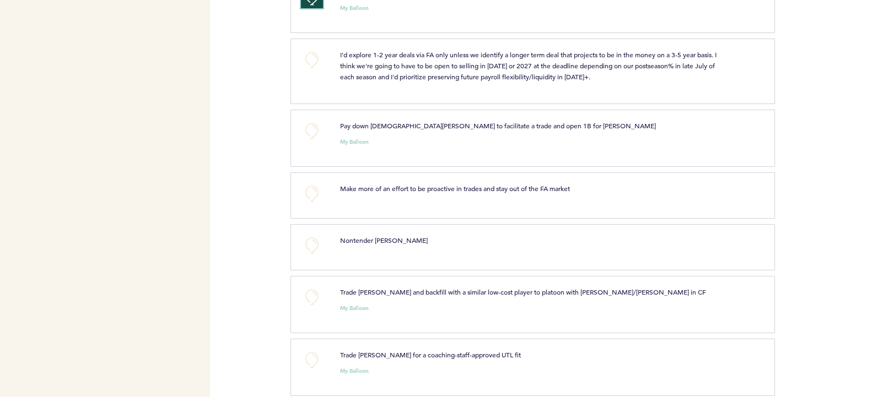
scroll to position [3636, 0]
click at [312, 120] on button "+0" at bounding box center [312, 131] width 22 height 22
click at [312, 123] on span "+1" at bounding box center [312, 128] width 8 height 11
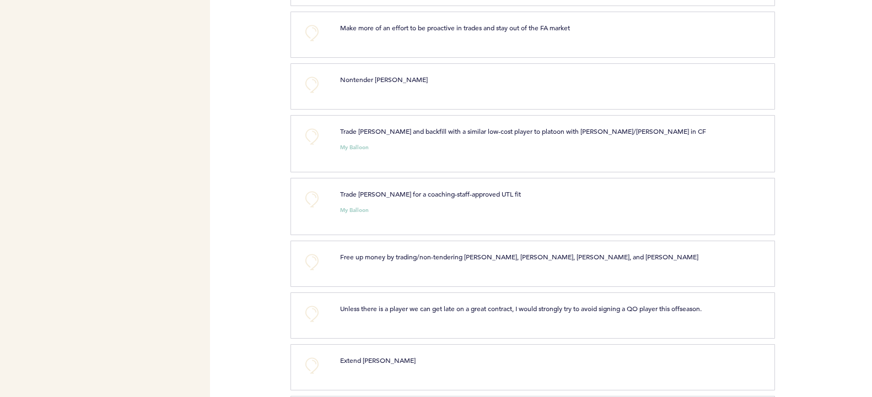
scroll to position [3841, 0]
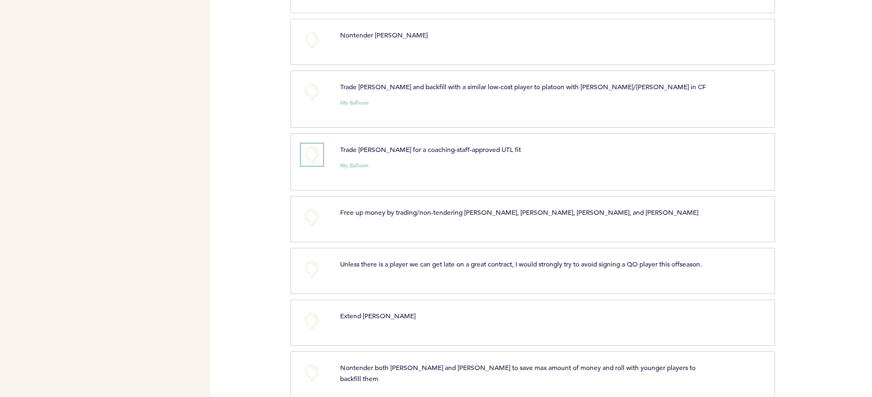
click at [311, 144] on button "+0" at bounding box center [312, 155] width 22 height 22
click at [0, 0] on span "+0" at bounding box center [0, 0] width 0 height 0
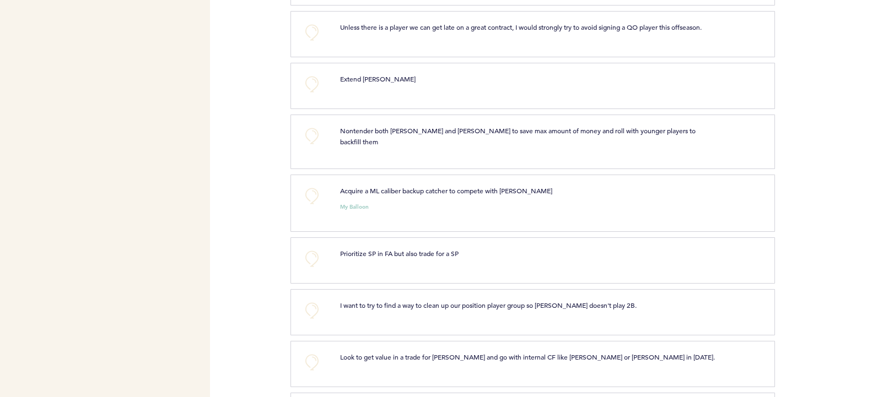
scroll to position [4089, 0]
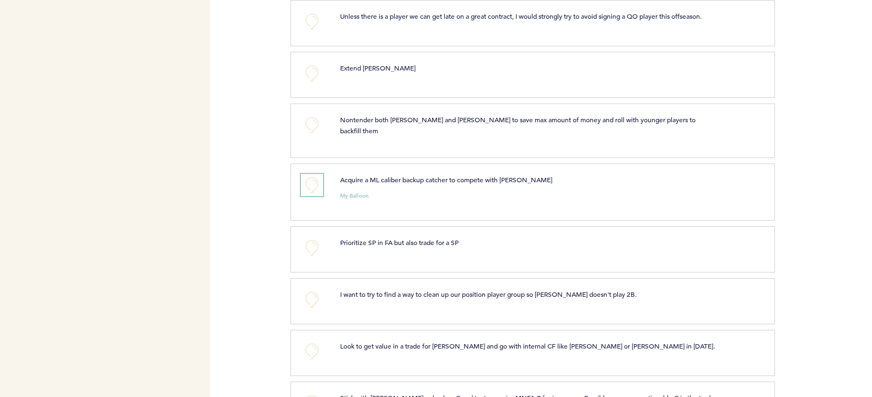
click at [316, 174] on button "+0" at bounding box center [312, 185] width 22 height 22
click at [316, 174] on button "+1" at bounding box center [312, 185] width 22 height 22
click at [314, 341] on button "+0" at bounding box center [312, 352] width 22 height 22
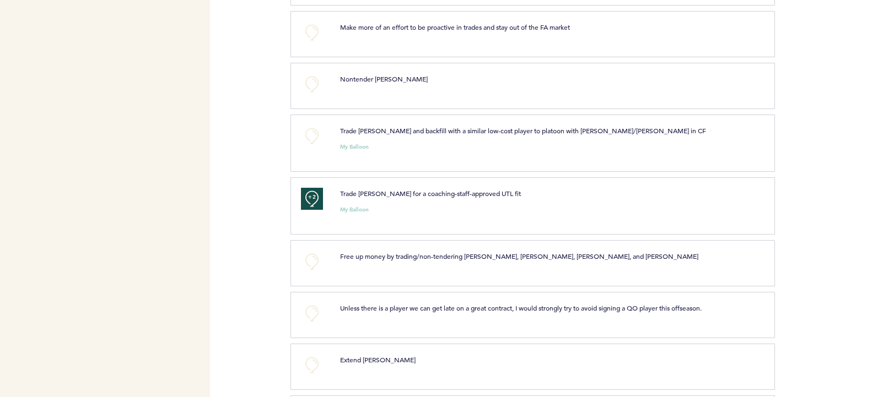
scroll to position [3796, 0]
click at [318, 303] on button "+0" at bounding box center [312, 314] width 22 height 22
click at [318, 303] on button "+1" at bounding box center [312, 314] width 22 height 22
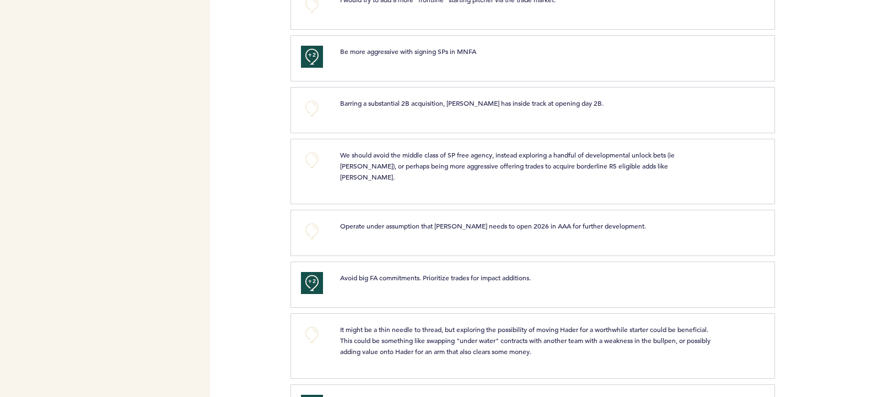
scroll to position [2235, 0]
click at [309, 222] on button "+0" at bounding box center [312, 233] width 22 height 22
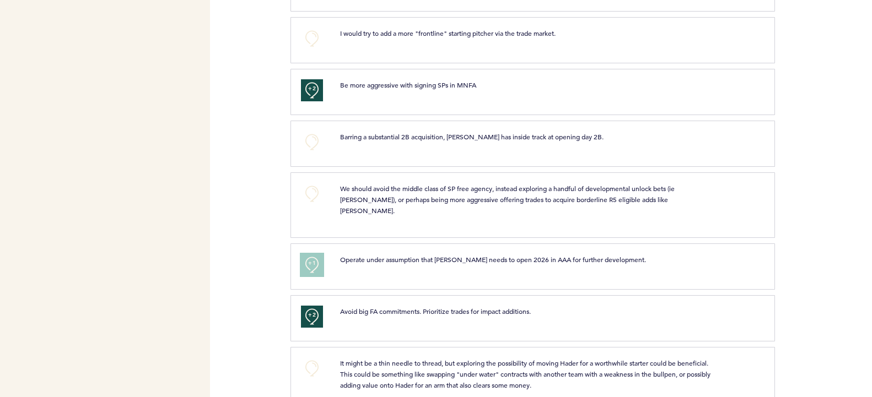
scroll to position [2197, 0]
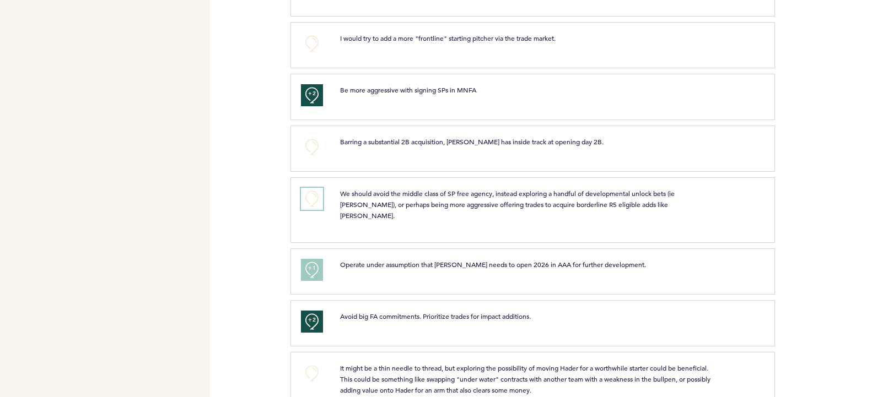
click at [309, 188] on button "+0" at bounding box center [312, 199] width 22 height 22
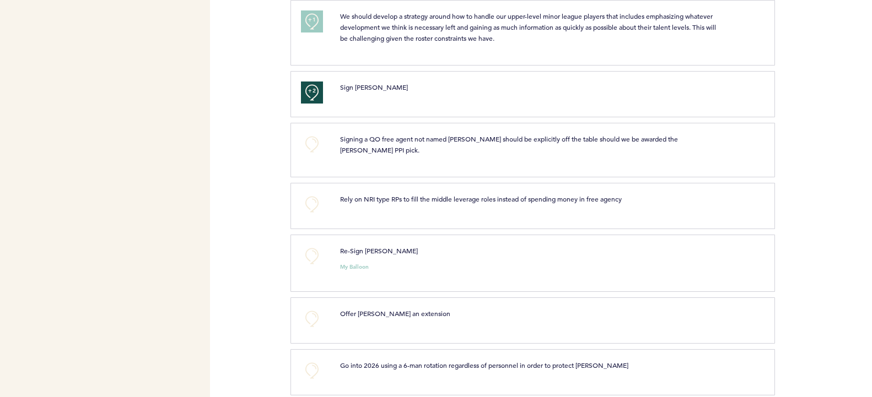
scroll to position [1817, 0]
click at [306, 195] on button "+0" at bounding box center [312, 206] width 22 height 22
click at [306, 195] on button "+1" at bounding box center [312, 206] width 22 height 22
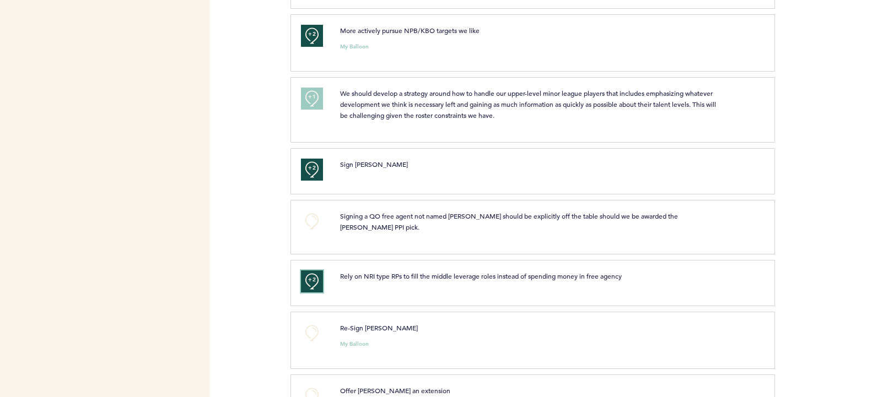
scroll to position [1741, 0]
click at [309, 211] on button "+0" at bounding box center [312, 222] width 22 height 22
click at [309, 214] on span "+1" at bounding box center [312, 219] width 8 height 11
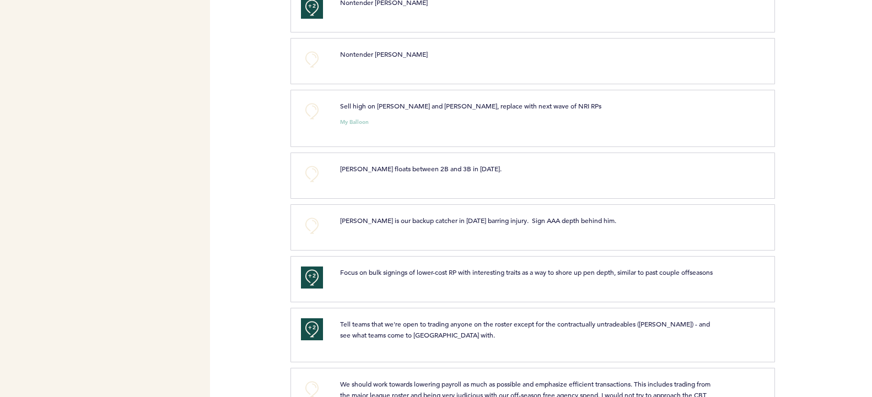
scroll to position [681, 0]
click at [317, 115] on button "+0" at bounding box center [312, 112] width 22 height 22
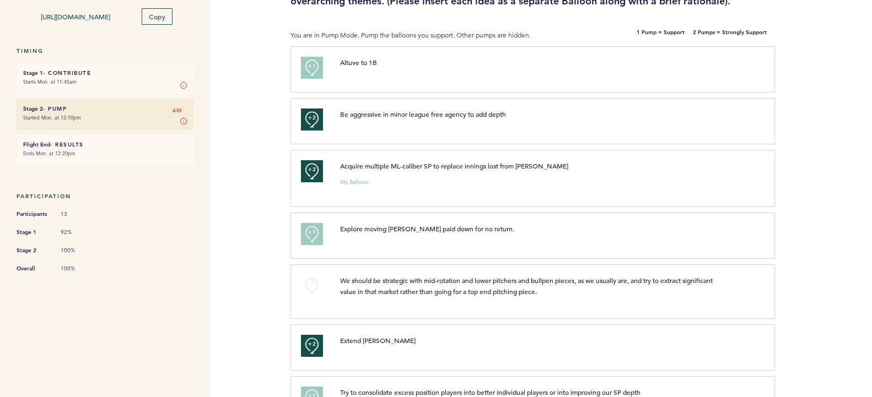
scroll to position [128, 0]
click at [318, 276] on button "+0" at bounding box center [312, 286] width 22 height 22
click at [318, 276] on button "+1" at bounding box center [312, 286] width 22 height 22
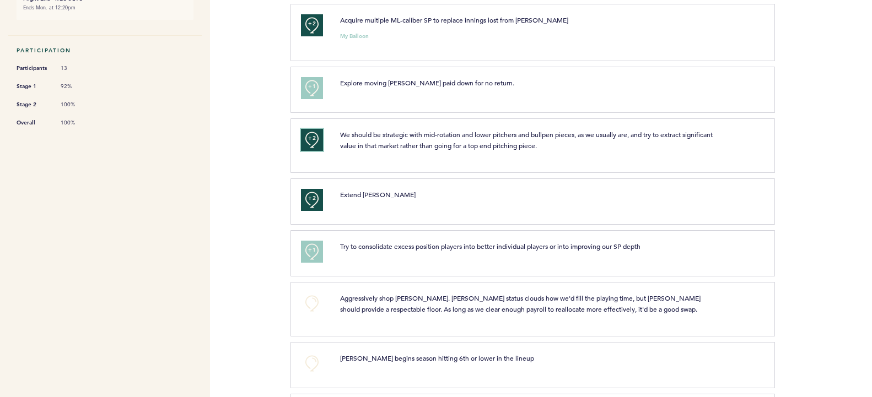
scroll to position [0, 0]
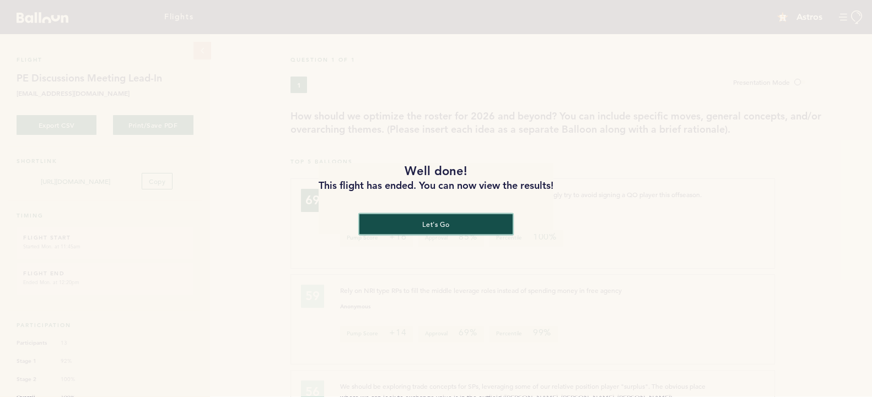
click at [449, 226] on button "let's go" at bounding box center [435, 224] width 153 height 20
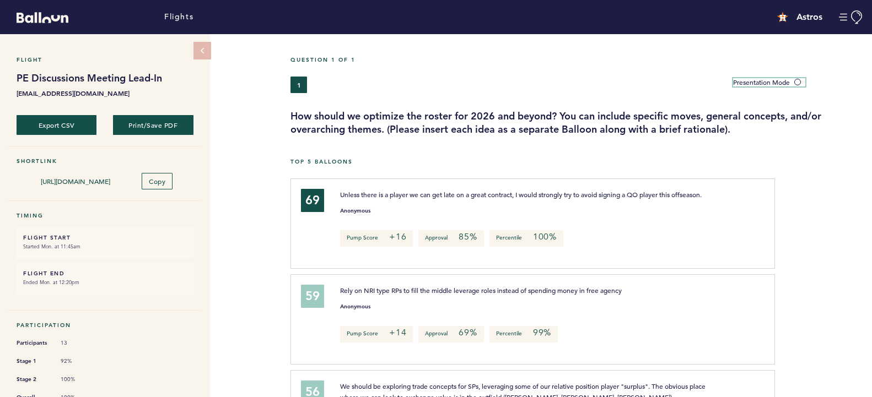
click at [798, 83] on span at bounding box center [799, 81] width 11 height 3
click at [0, 0] on input "Presentation Mode" at bounding box center [0, 0] width 0 height 0
click at [800, 78] on label "Presentation Mode" at bounding box center [769, 82] width 72 height 8
click at [0, 0] on input "Presentation Mode" at bounding box center [0, 0] width 0 height 0
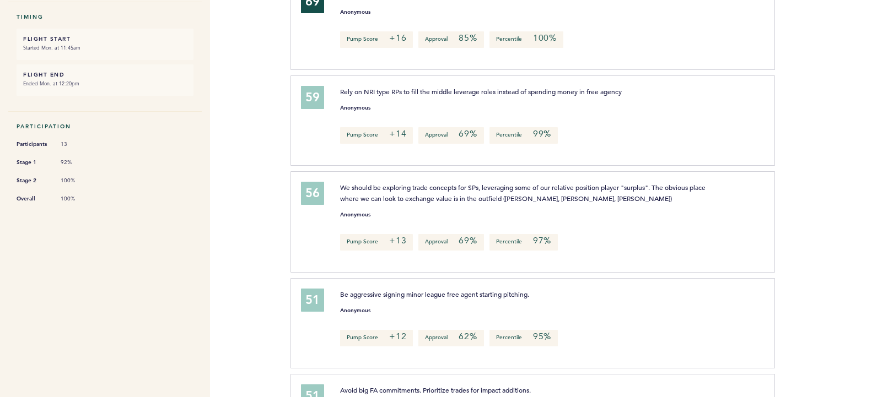
scroll to position [202, 0]
